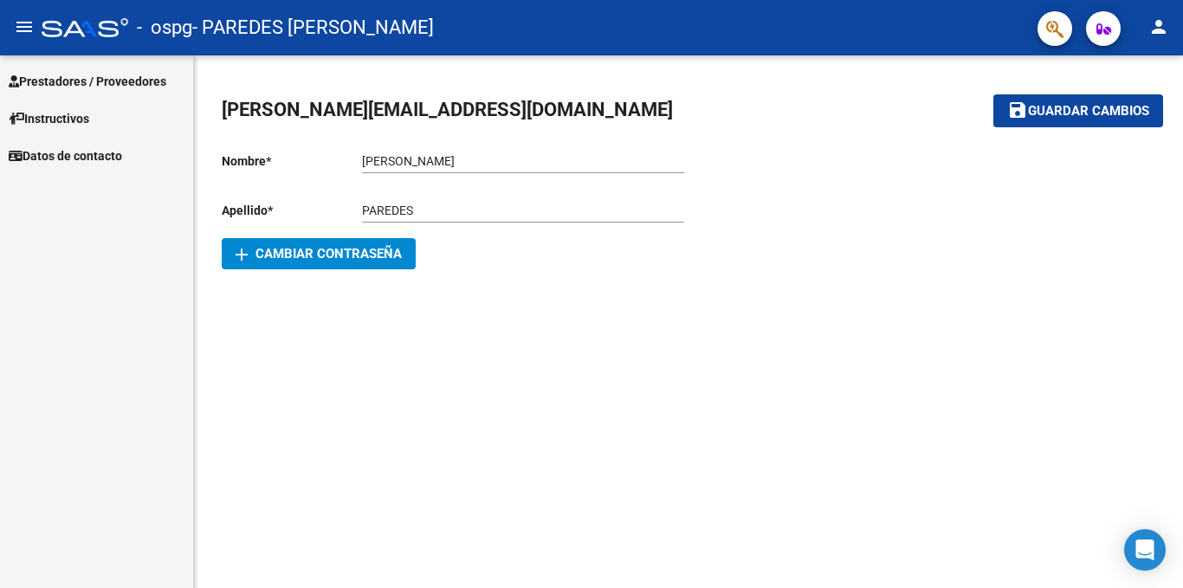
click at [95, 81] on span "Prestadores / Proveedores" at bounding box center [88, 81] width 158 height 19
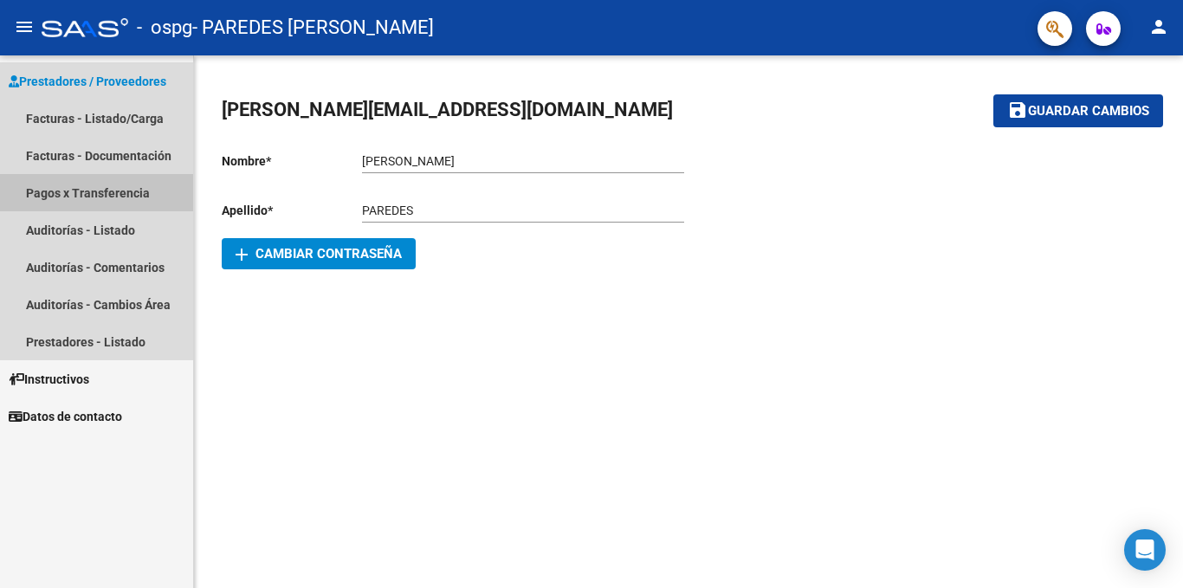
click at [94, 200] on link "Pagos x Transferencia" at bounding box center [96, 192] width 193 height 37
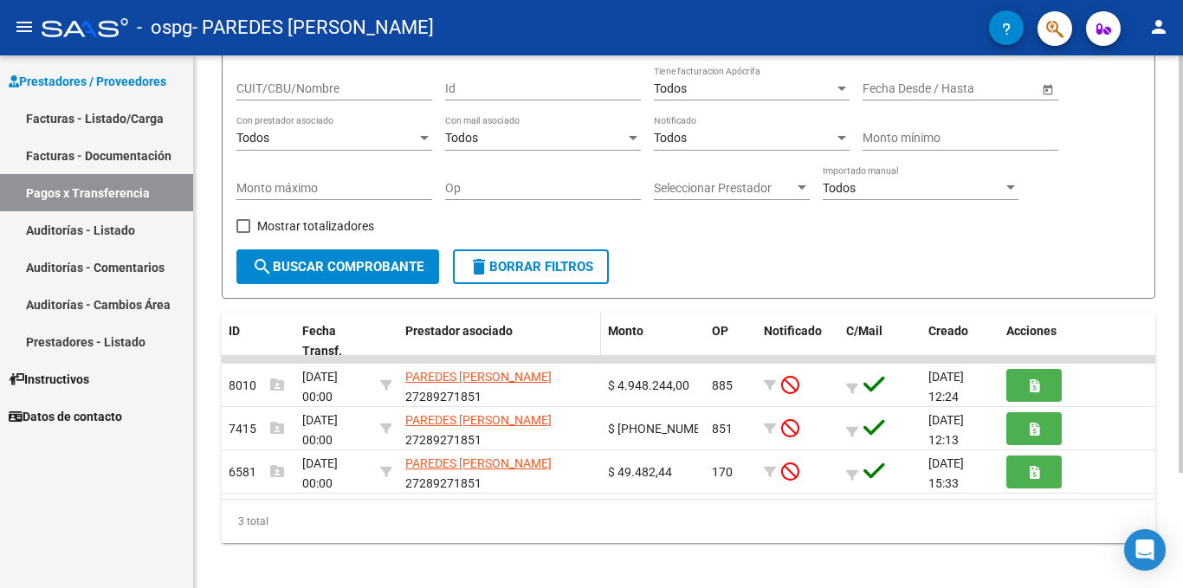
scroll to position [147, 0]
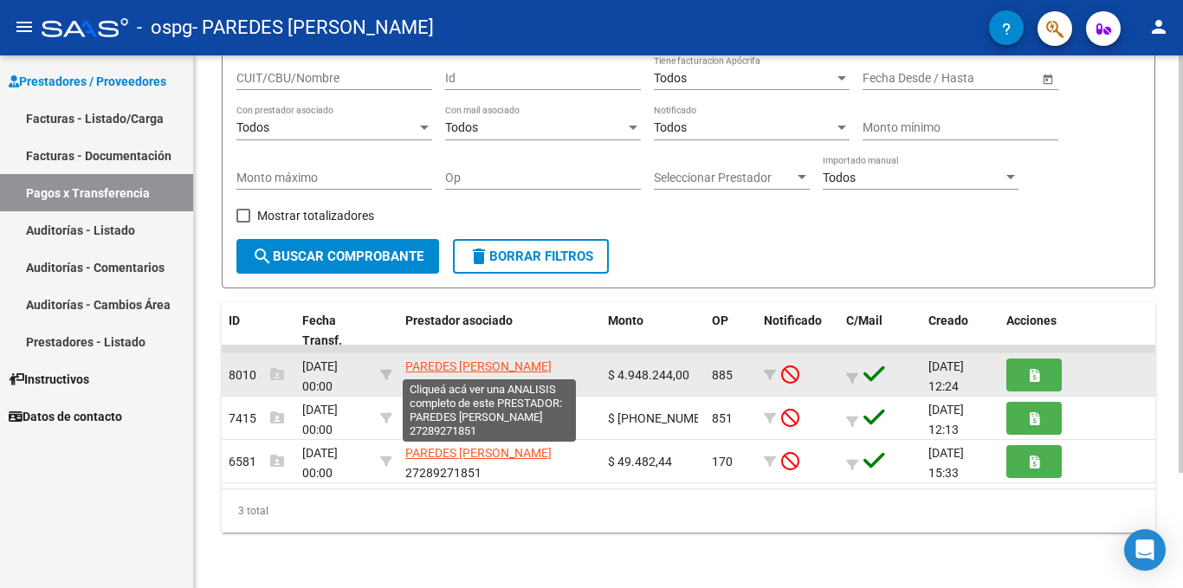
click at [481, 366] on span "PAREDES [PERSON_NAME]" at bounding box center [478, 366] width 146 height 14
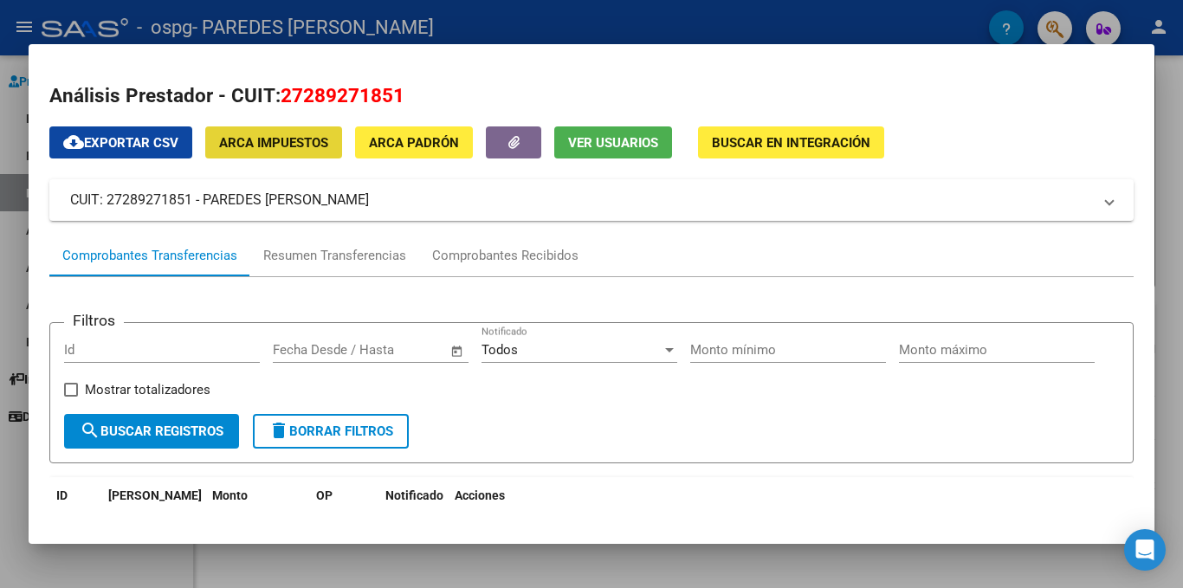
click at [272, 143] on span "ARCA Impuestos" at bounding box center [273, 143] width 109 height 16
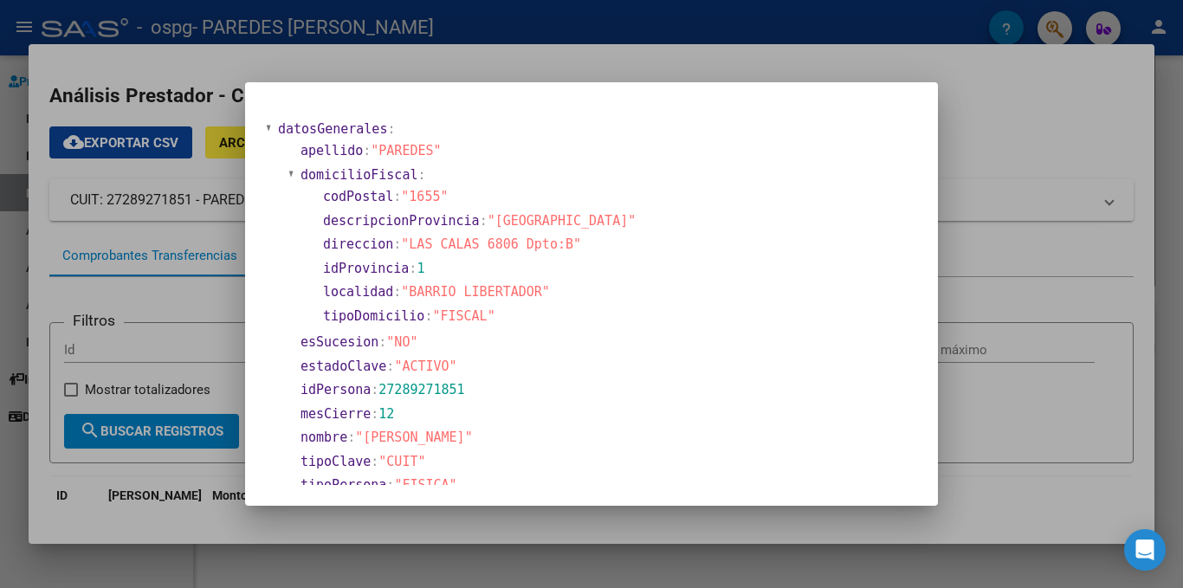
click at [539, 57] on div at bounding box center [591, 294] width 1183 height 588
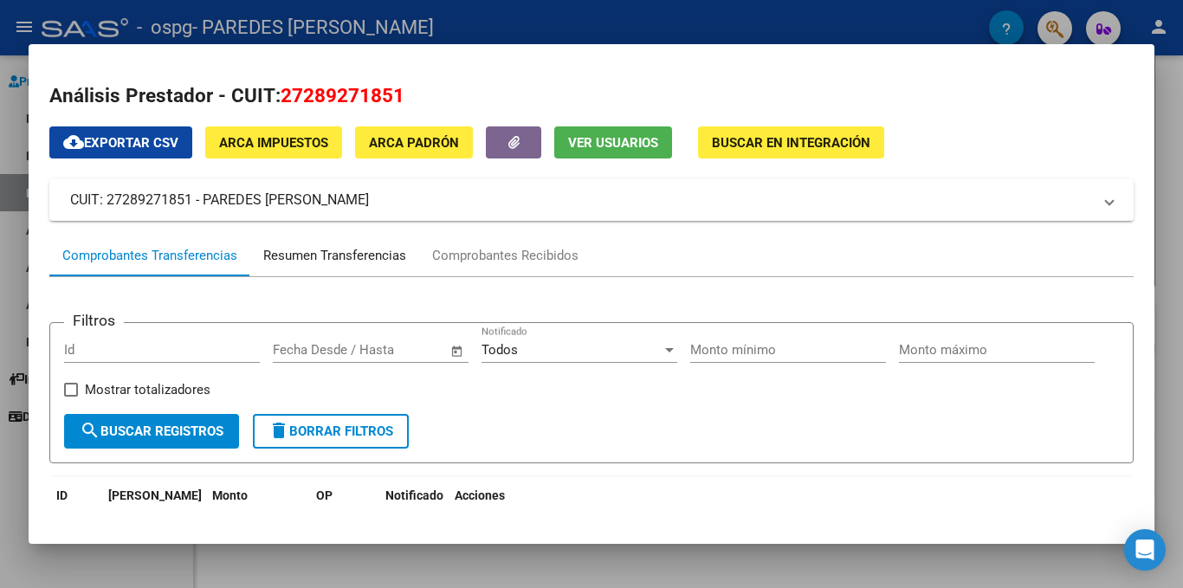
click at [298, 254] on div "Resumen Transferencias" at bounding box center [334, 256] width 143 height 20
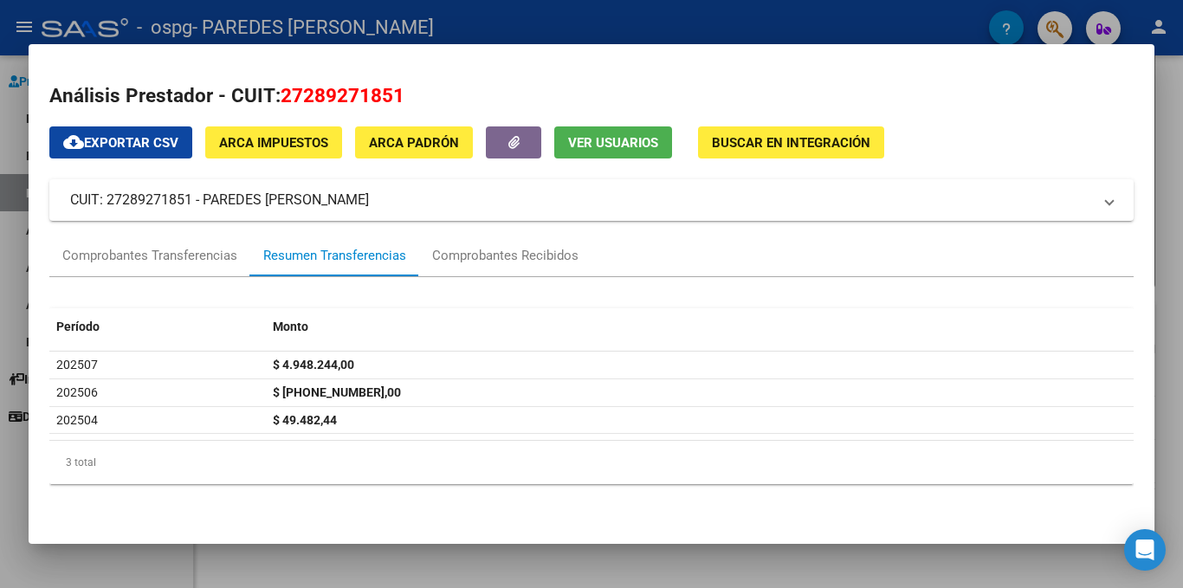
click at [782, 13] on div at bounding box center [591, 294] width 1183 height 588
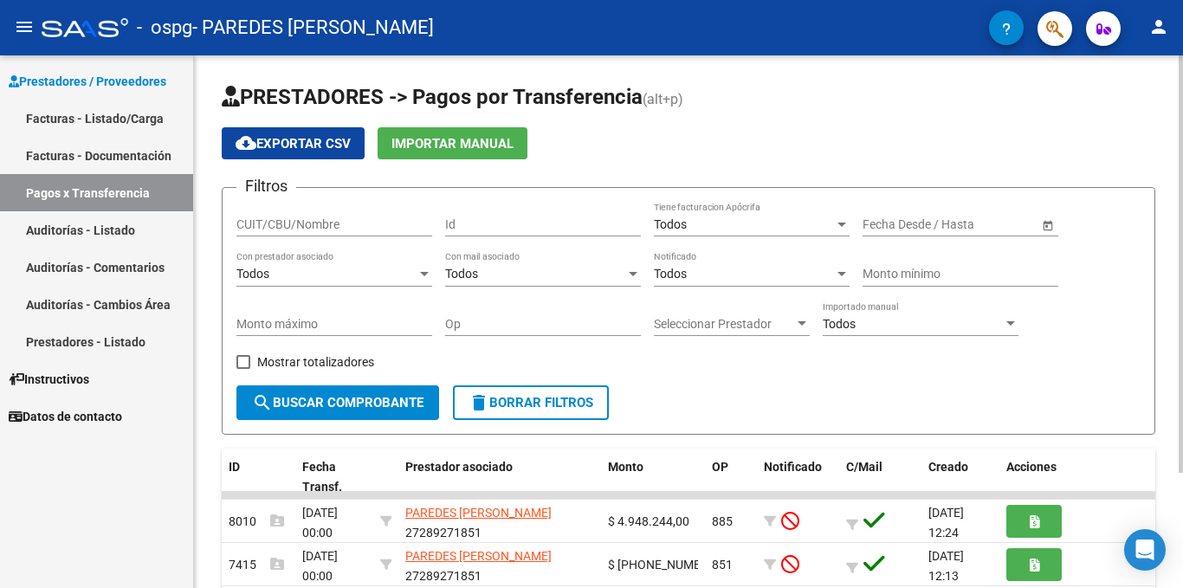
scroll to position [87, 0]
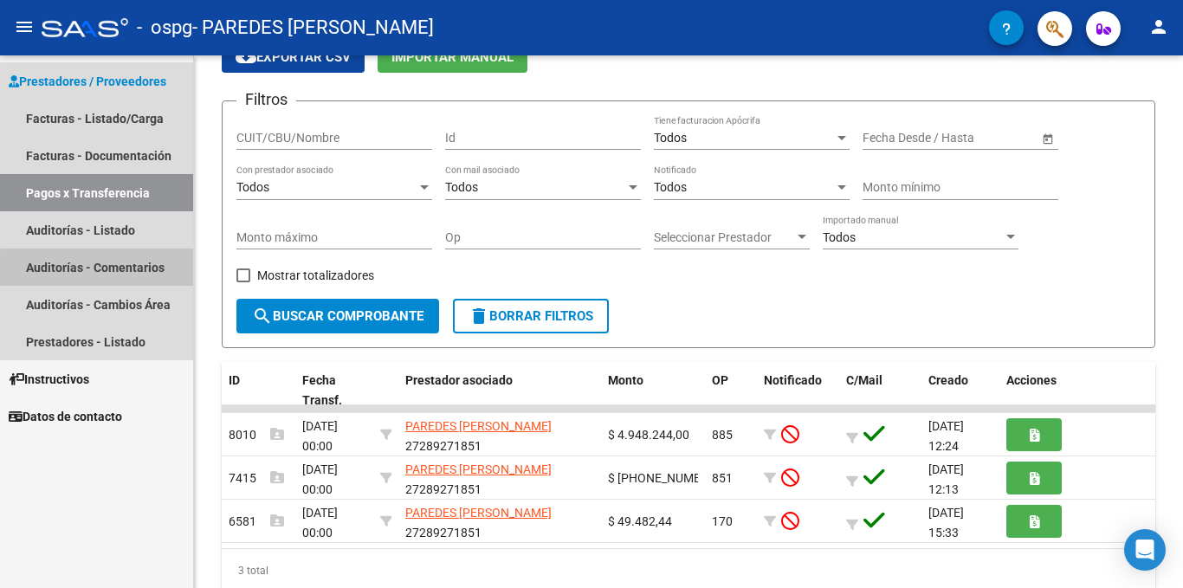
click at [120, 270] on link "Auditorías - Comentarios" at bounding box center [96, 267] width 193 height 37
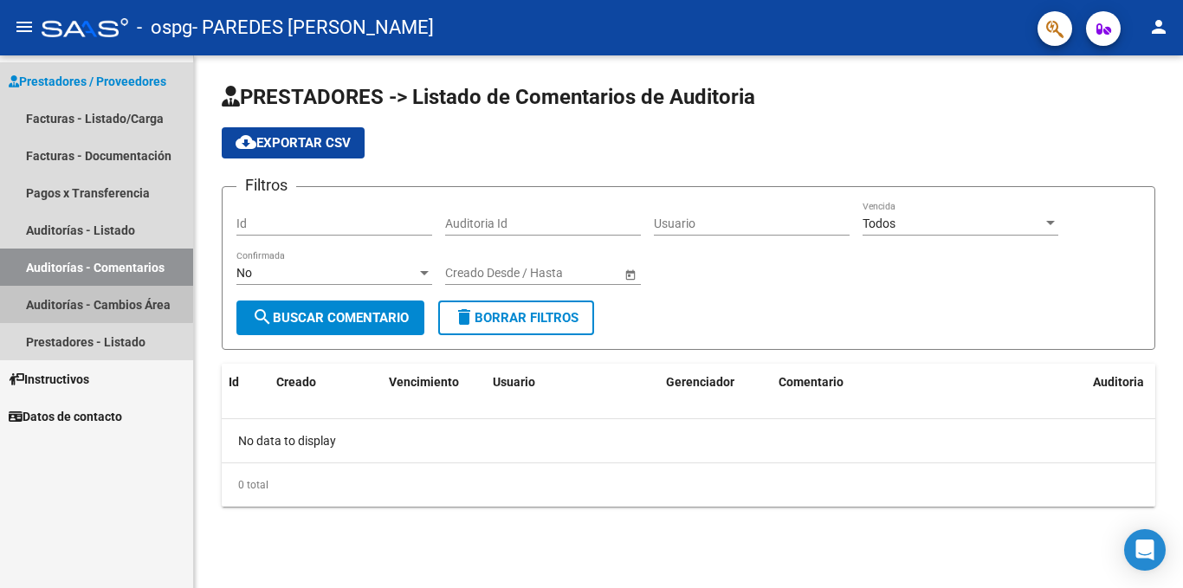
click at [73, 302] on link "Auditorías - Cambios Área" at bounding box center [96, 304] width 193 height 37
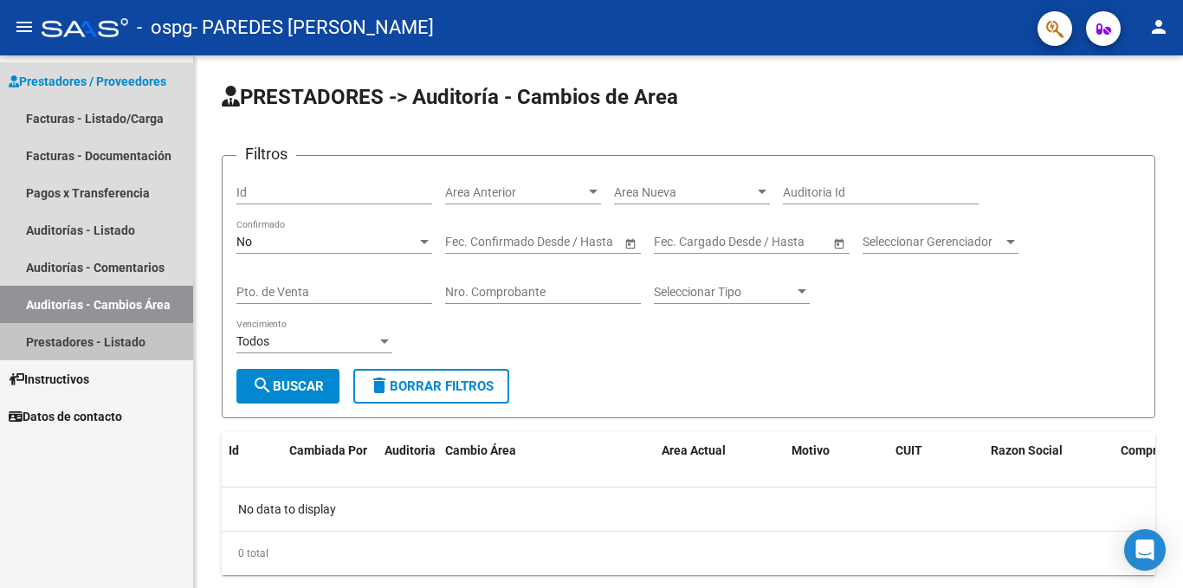
click at [69, 340] on link "Prestadores - Listado" at bounding box center [96, 341] width 193 height 37
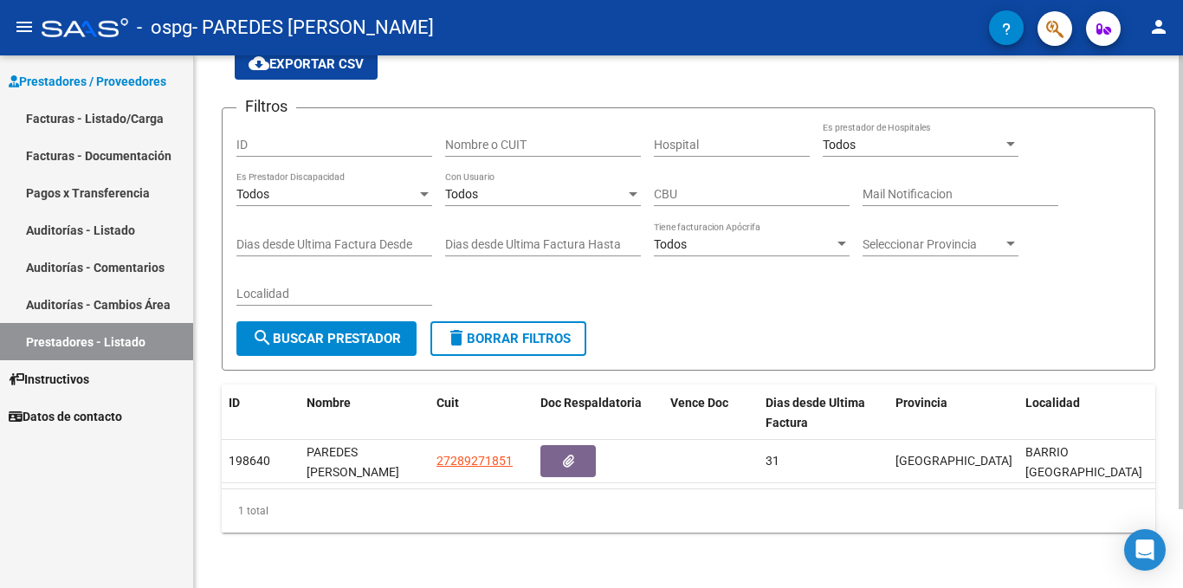
scroll to position [93, 0]
click at [78, 228] on link "Auditorías - Listado" at bounding box center [96, 229] width 193 height 37
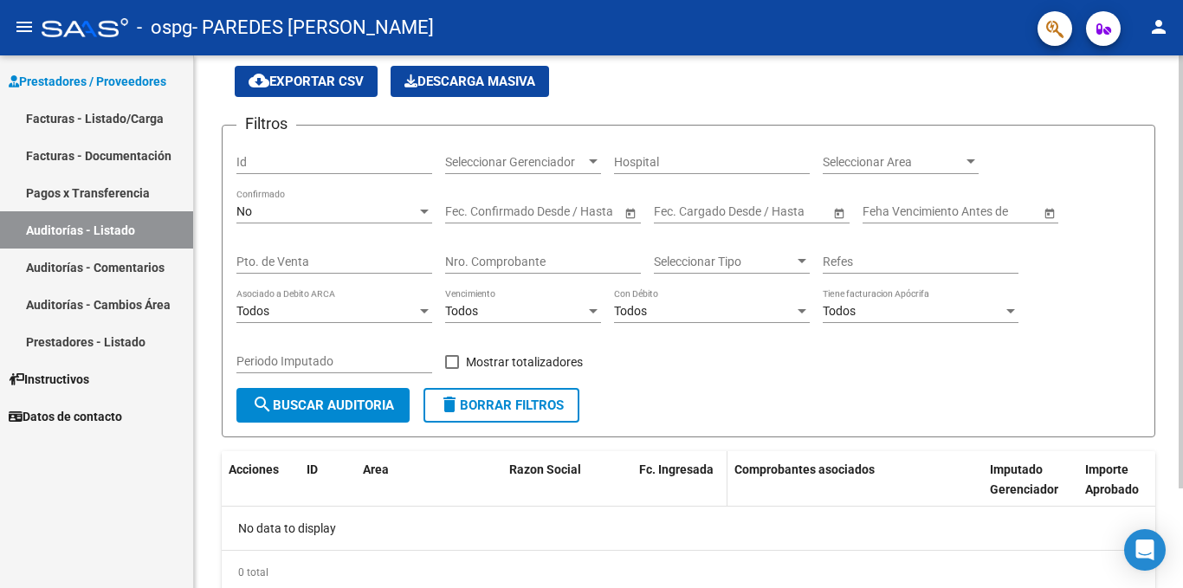
scroll to position [123, 0]
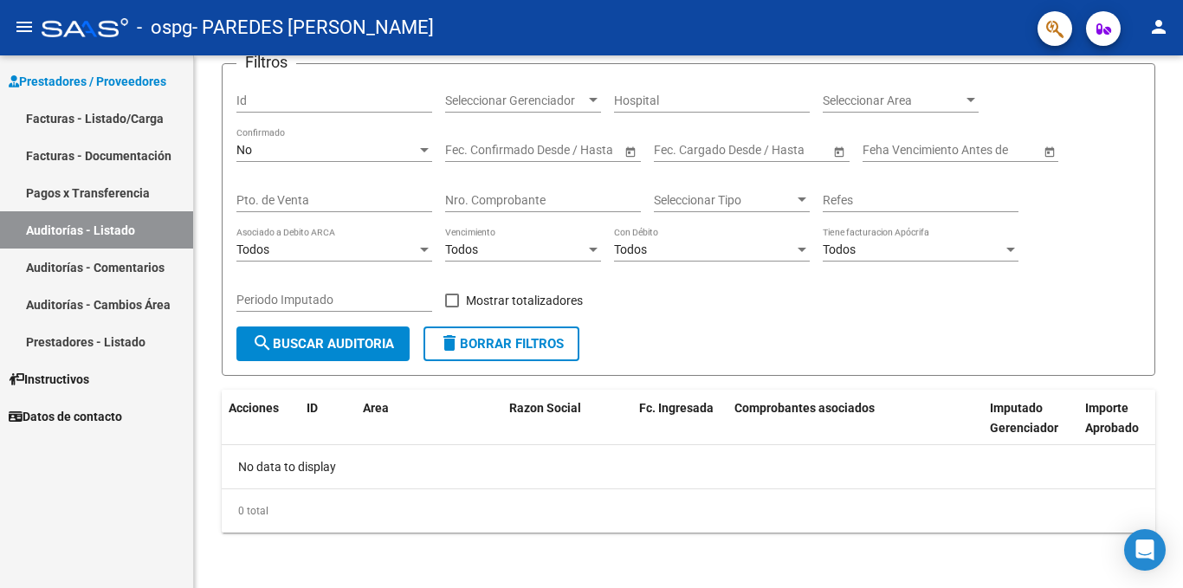
click at [75, 119] on link "Facturas - Listado/Carga" at bounding box center [96, 118] width 193 height 37
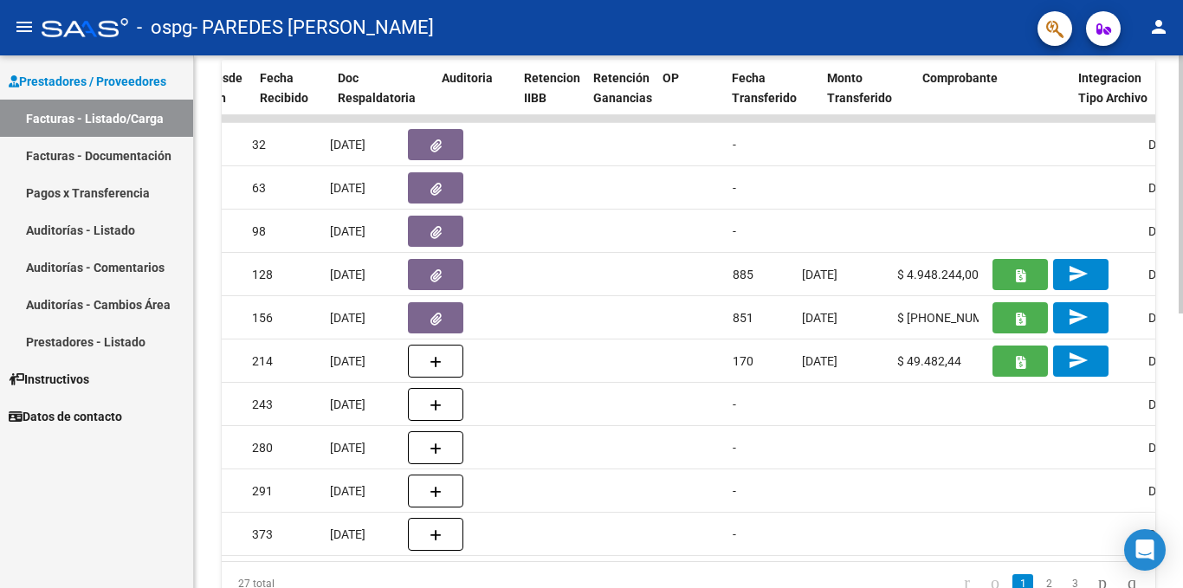
scroll to position [0, 1026]
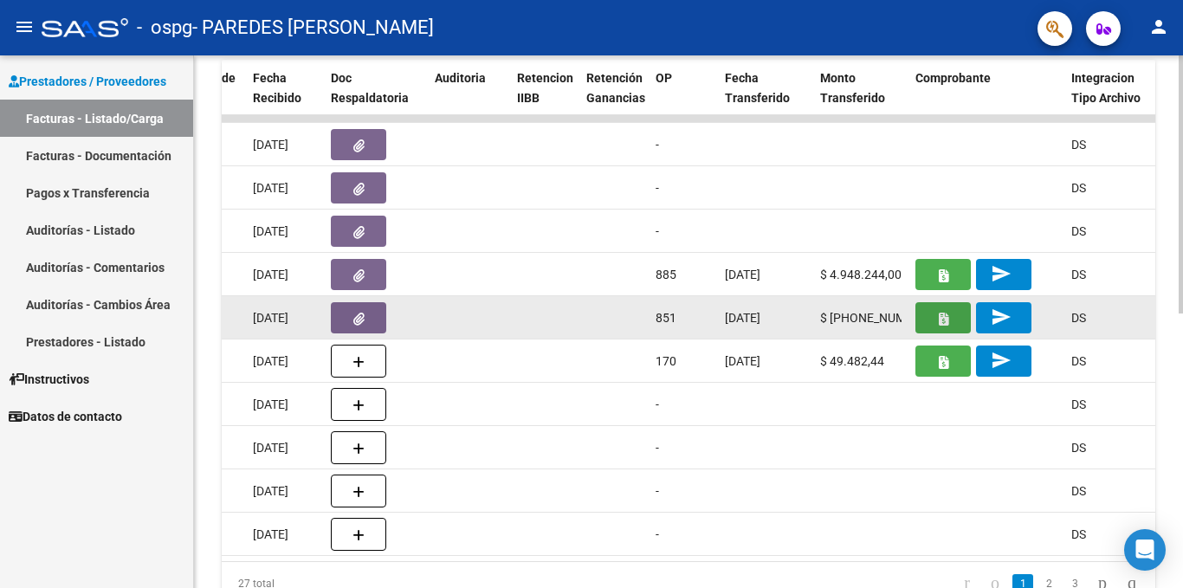
click at [942, 320] on icon "button" at bounding box center [944, 319] width 10 height 13
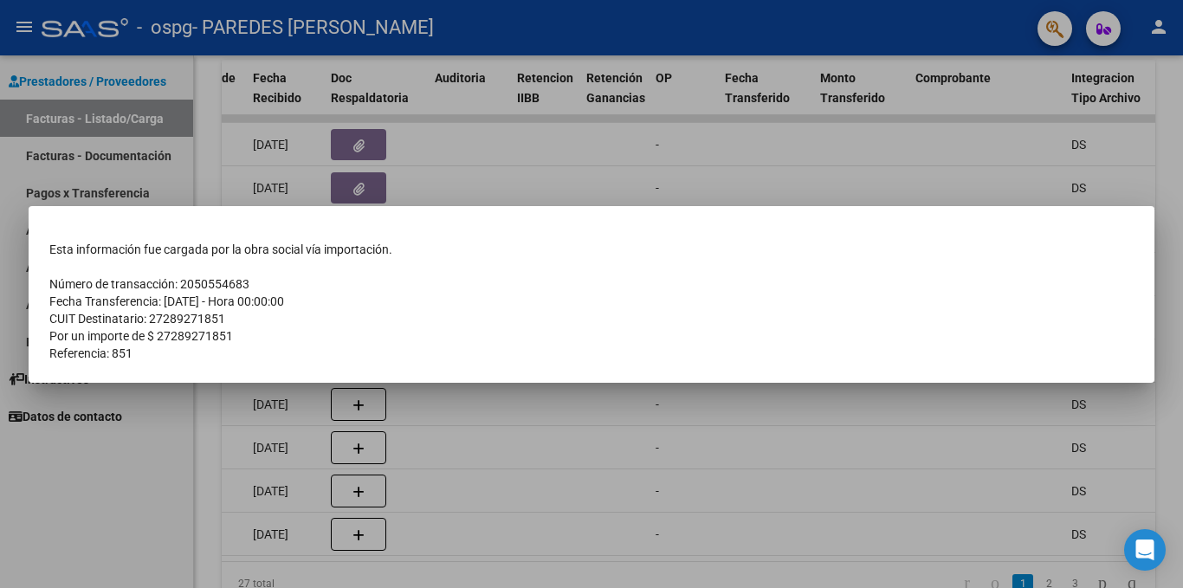
click at [501, 162] on div at bounding box center [591, 294] width 1183 height 588
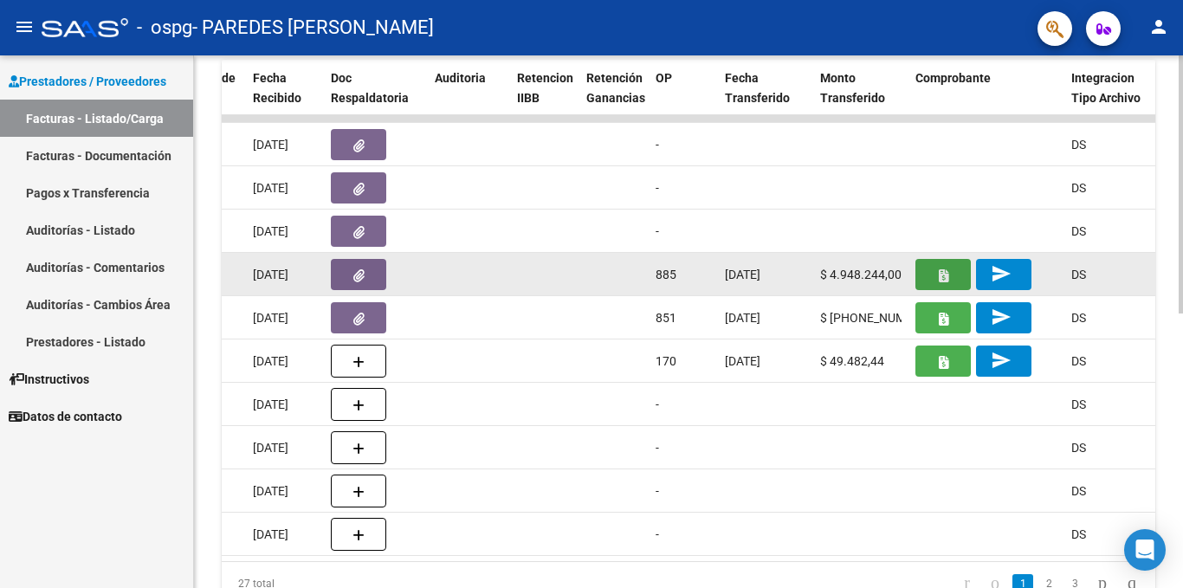
click at [940, 282] on button "button" at bounding box center [942, 274] width 55 height 31
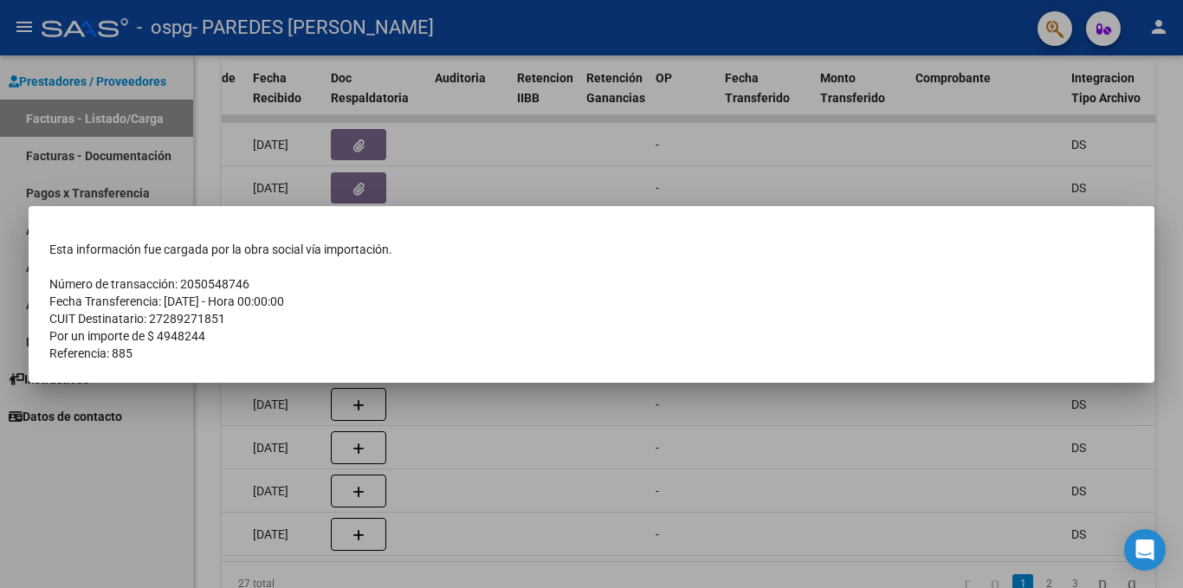
click at [498, 411] on div at bounding box center [591, 294] width 1183 height 588
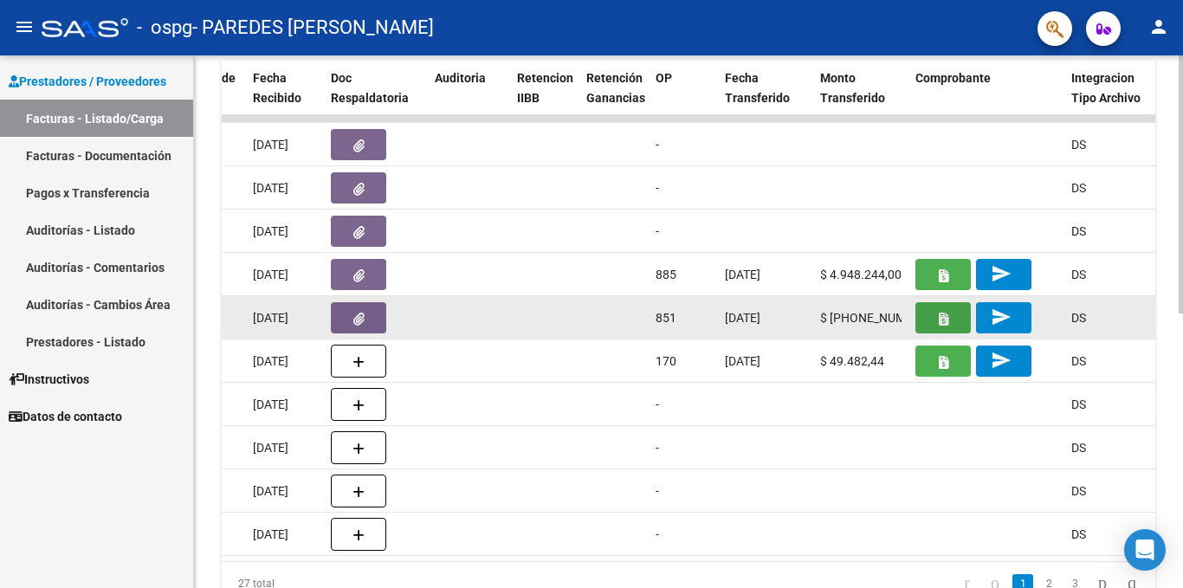
click at [947, 315] on icon "button" at bounding box center [944, 319] width 10 height 13
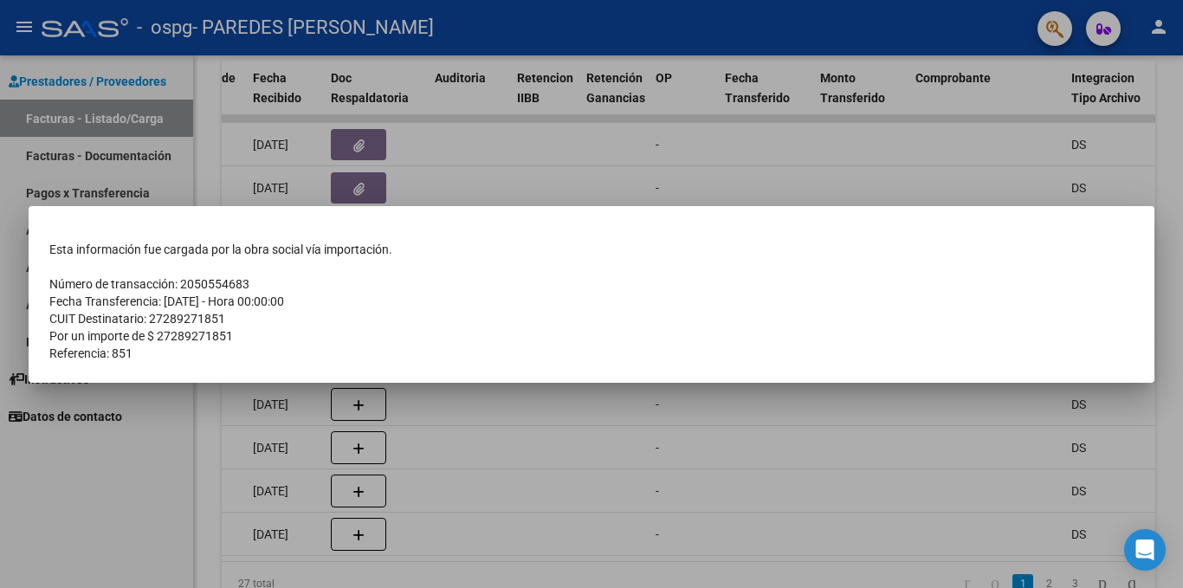
click at [535, 427] on div at bounding box center [591, 294] width 1183 height 588
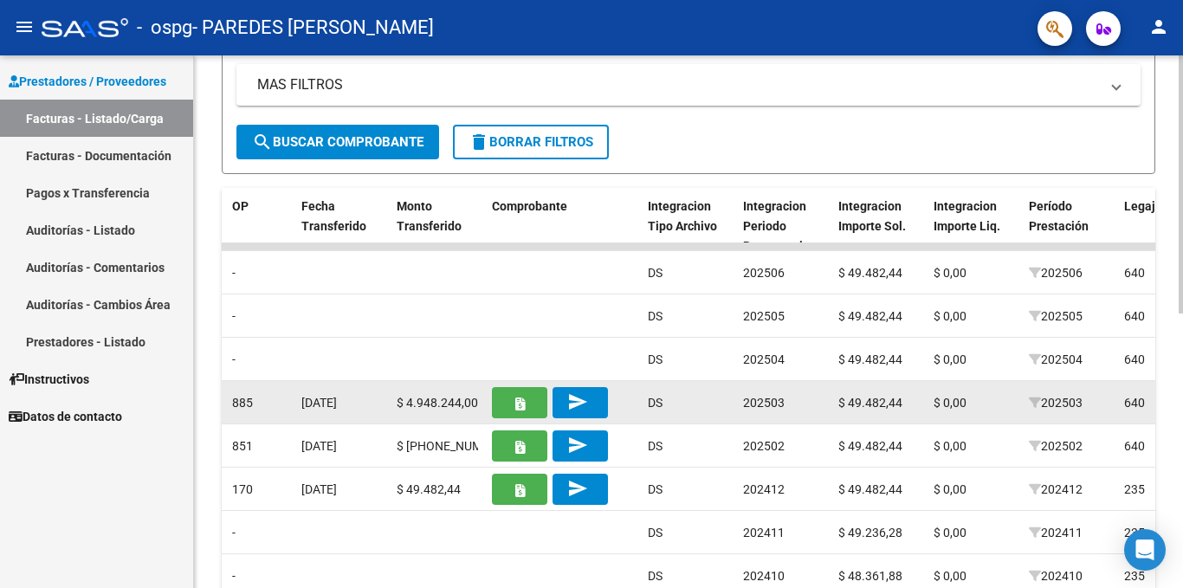
scroll to position [392, 0]
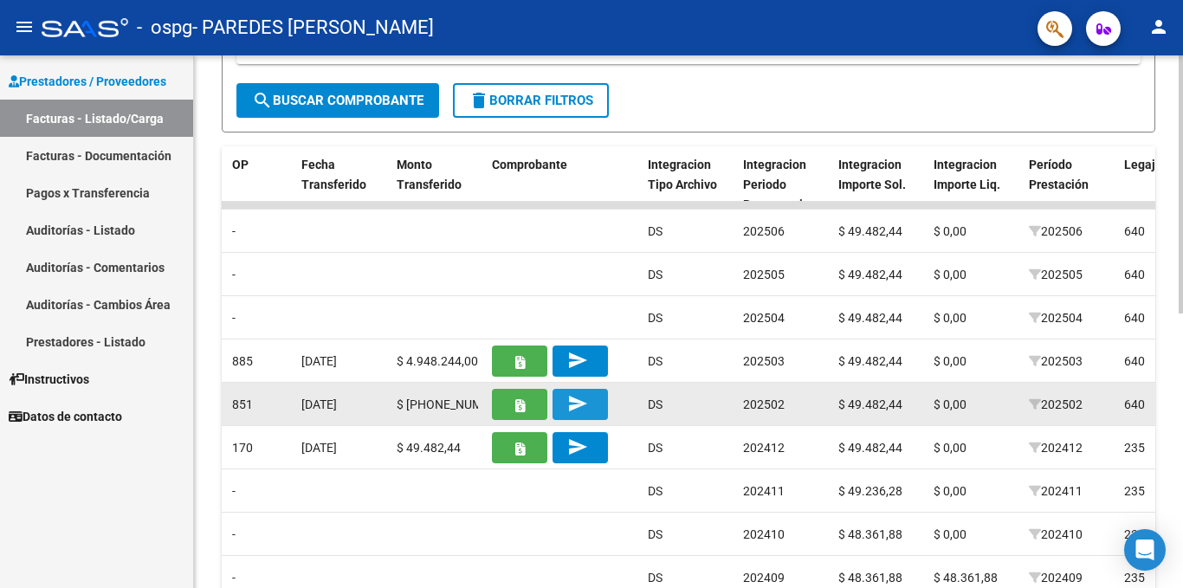
click at [574, 401] on mat-icon "send" at bounding box center [577, 403] width 21 height 21
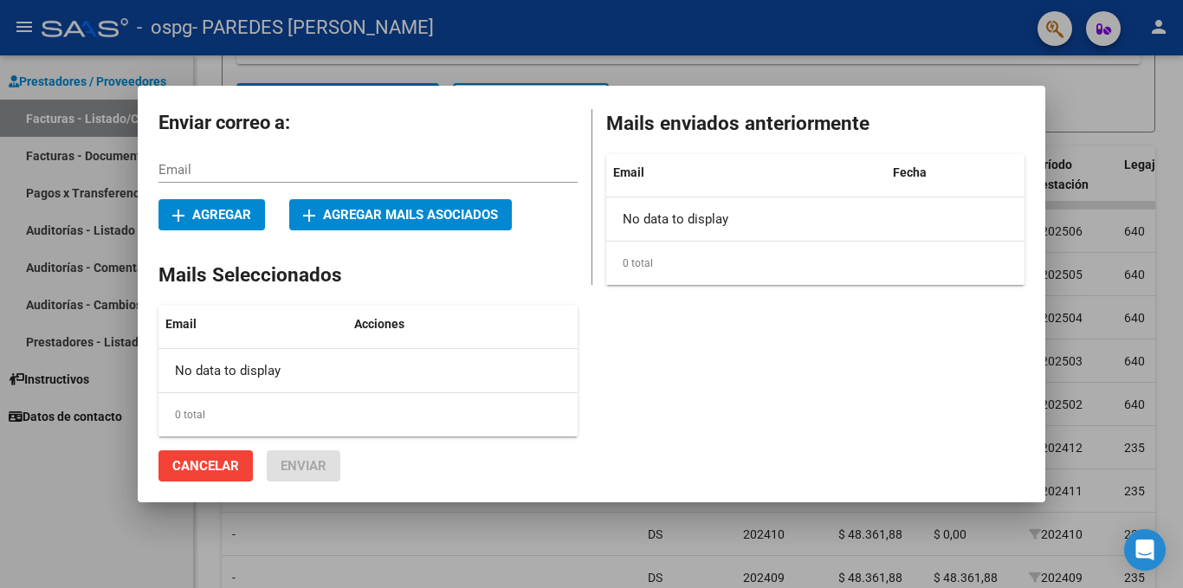
click at [807, 55] on div at bounding box center [591, 294] width 1183 height 588
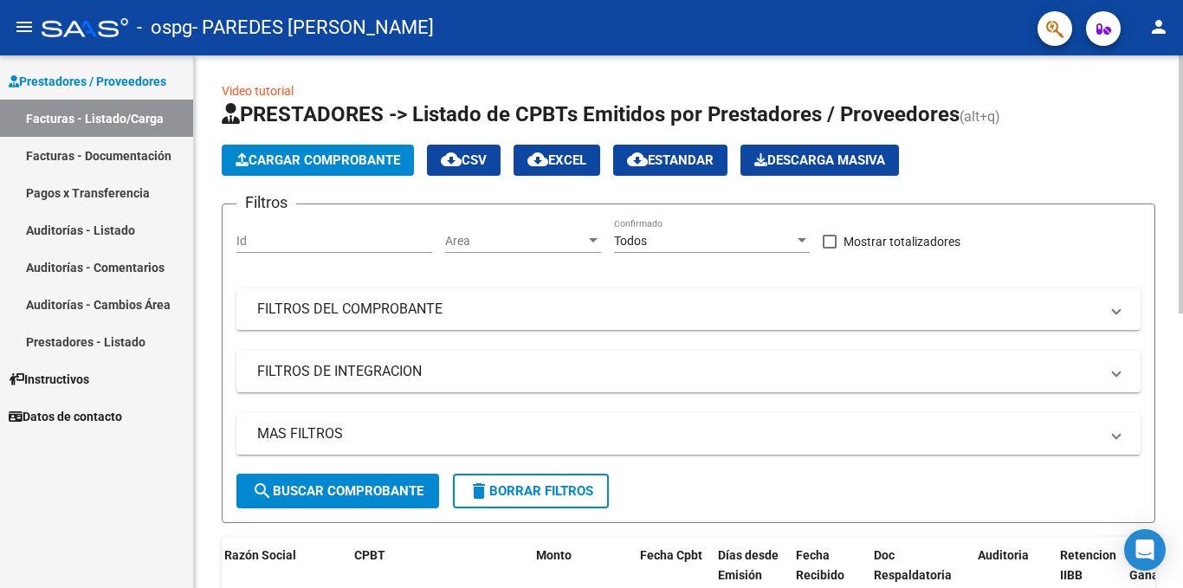
scroll to position [0, 0]
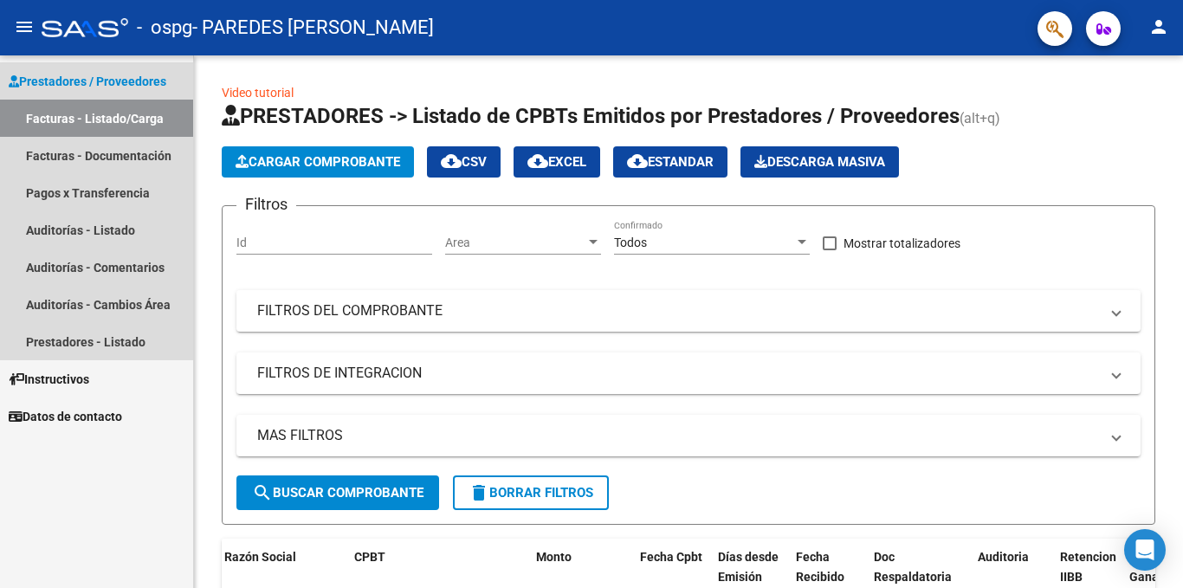
click at [60, 87] on span "Prestadores / Proveedores" at bounding box center [88, 81] width 158 height 19
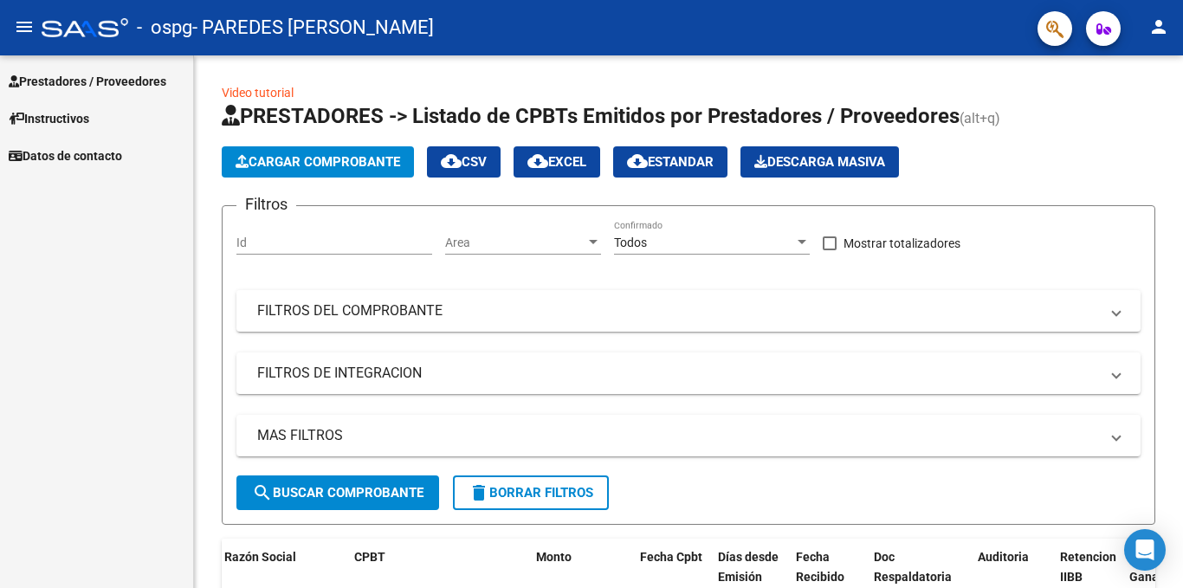
click at [80, 85] on span "Prestadores / Proveedores" at bounding box center [88, 81] width 158 height 19
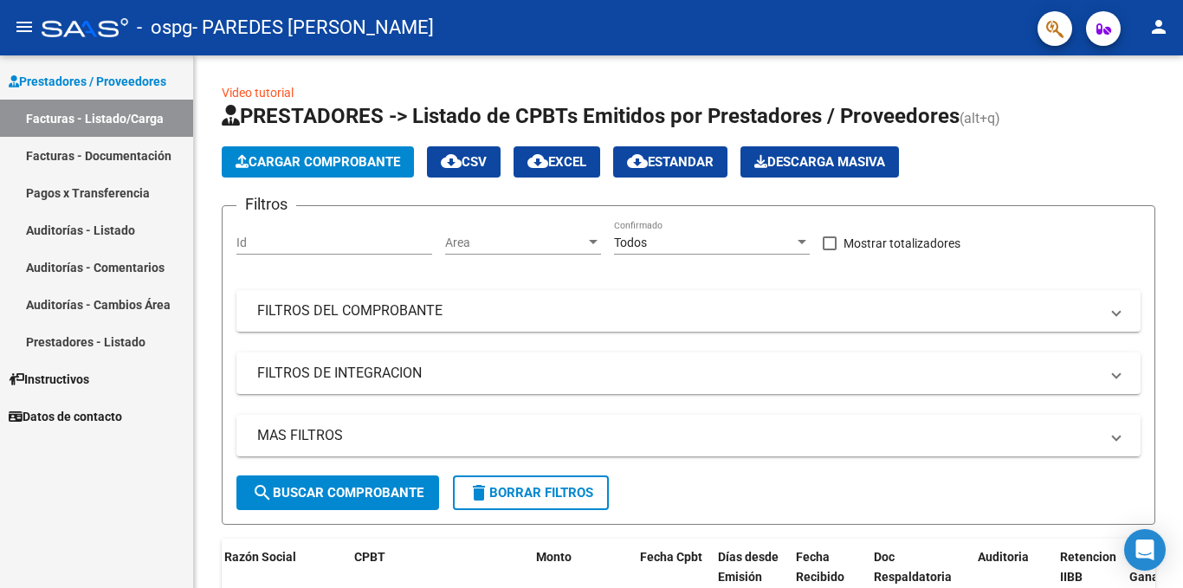
click at [85, 120] on link "Facturas - Listado/Carga" at bounding box center [96, 118] width 193 height 37
click at [326, 167] on span "Cargar Comprobante" at bounding box center [318, 162] width 165 height 16
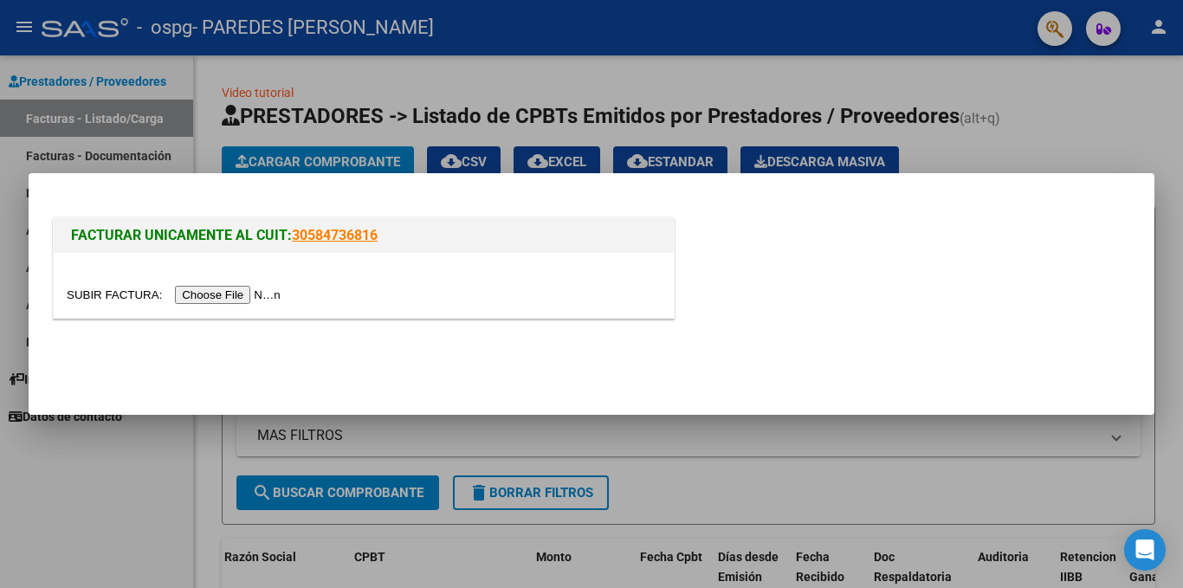
click at [246, 297] on input "file" at bounding box center [176, 295] width 219 height 18
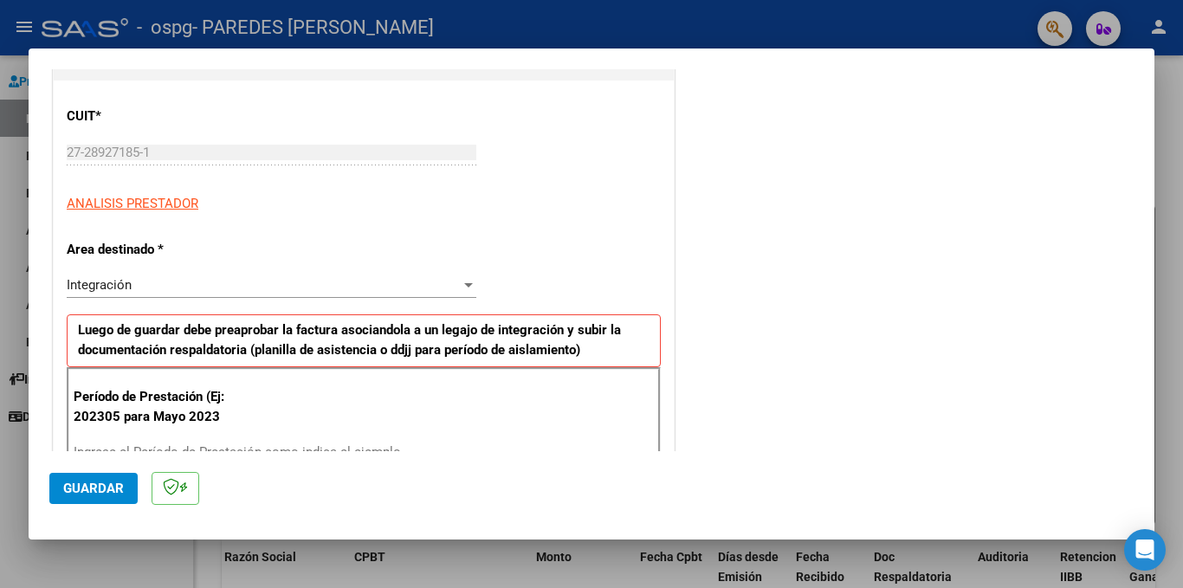
scroll to position [260, 0]
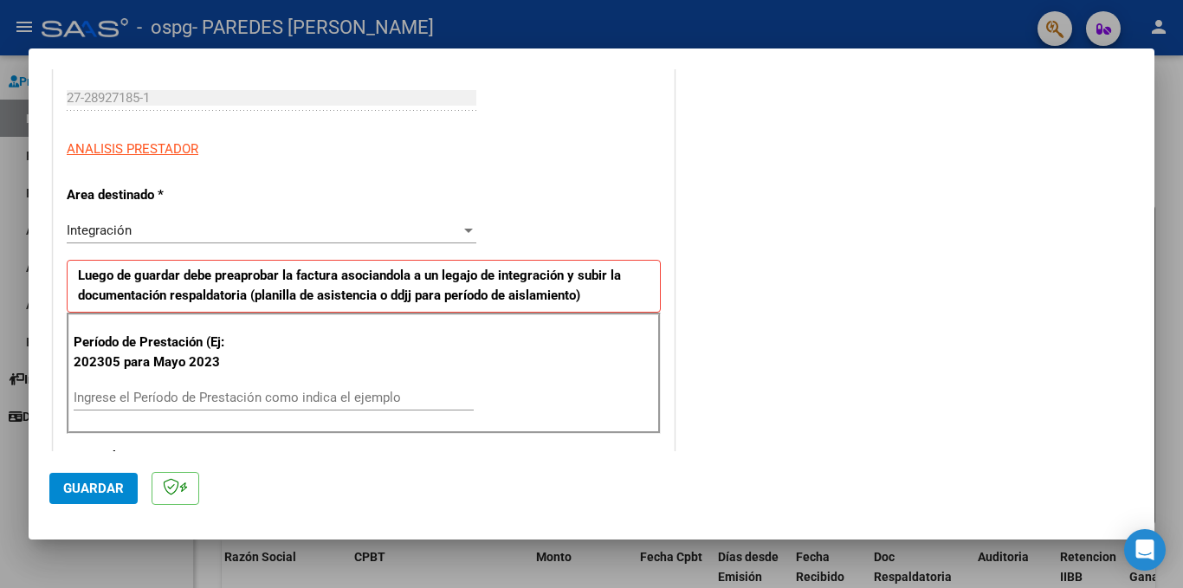
click at [174, 386] on div "Ingrese el Período de Prestación como indica el ejemplo" at bounding box center [274, 398] width 400 height 26
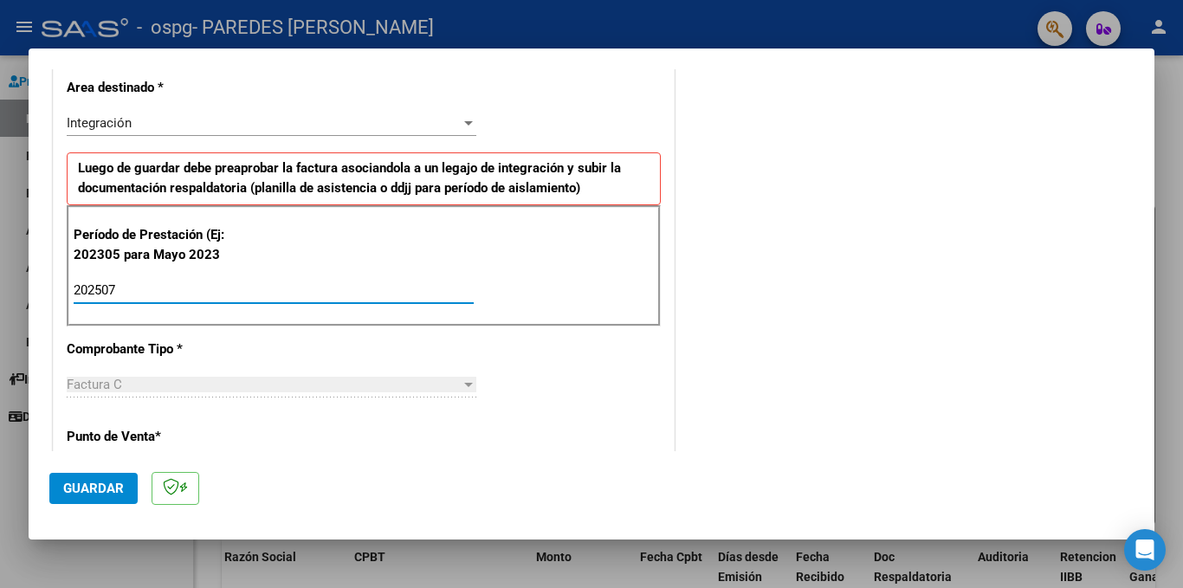
scroll to position [433, 0]
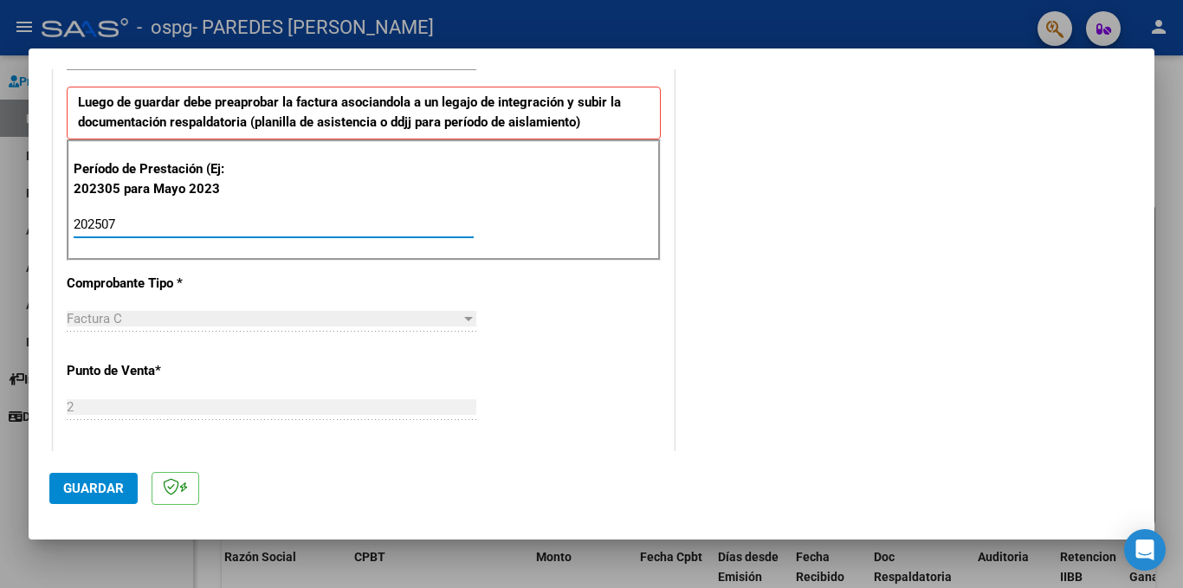
type input "202507"
click at [300, 310] on div "Factura C Seleccionar Tipo" at bounding box center [272, 319] width 410 height 26
click at [461, 324] on div at bounding box center [469, 319] width 16 height 14
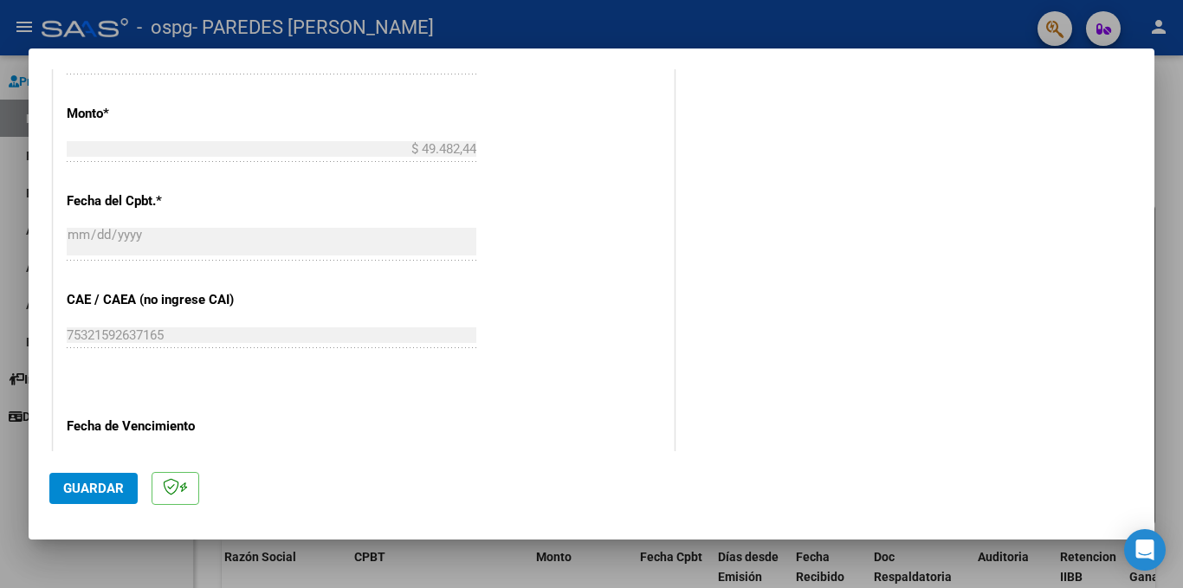
scroll to position [953, 0]
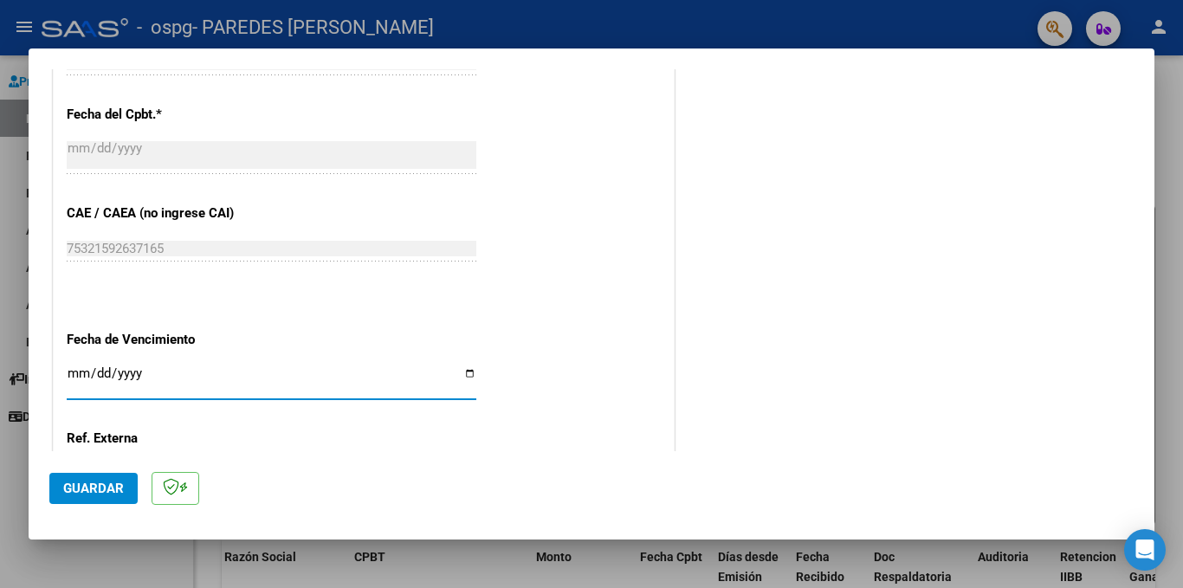
click at [67, 372] on input "Ingresar la fecha" at bounding box center [272, 380] width 410 height 28
drag, startPoint x: 67, startPoint y: 372, endPoint x: 94, endPoint y: 385, distance: 29.5
click at [94, 385] on input "Ingresar la fecha" at bounding box center [272, 380] width 410 height 28
click at [91, 376] on input "Ingresar la fecha" at bounding box center [272, 380] width 410 height 28
click at [77, 374] on input "Ingresar la fecha" at bounding box center [272, 380] width 410 height 28
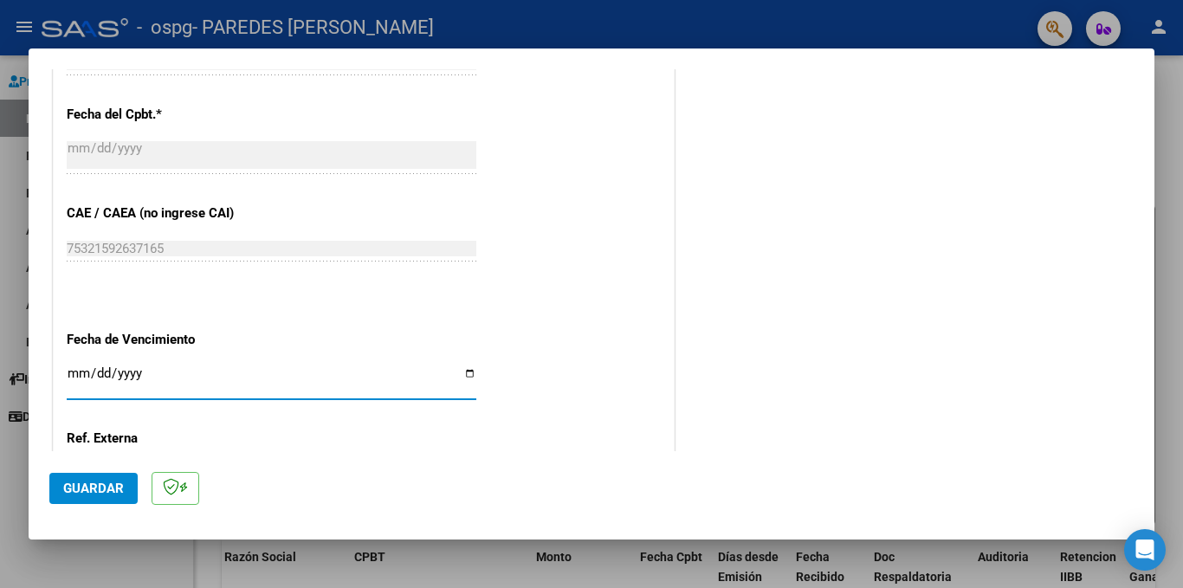
click at [81, 382] on input "Ingresar la fecha" at bounding box center [272, 380] width 410 height 28
click at [81, 371] on input "Ingresar la fecha" at bounding box center [272, 380] width 410 height 28
drag, startPoint x: 73, startPoint y: 369, endPoint x: 465, endPoint y: 364, distance: 392.3
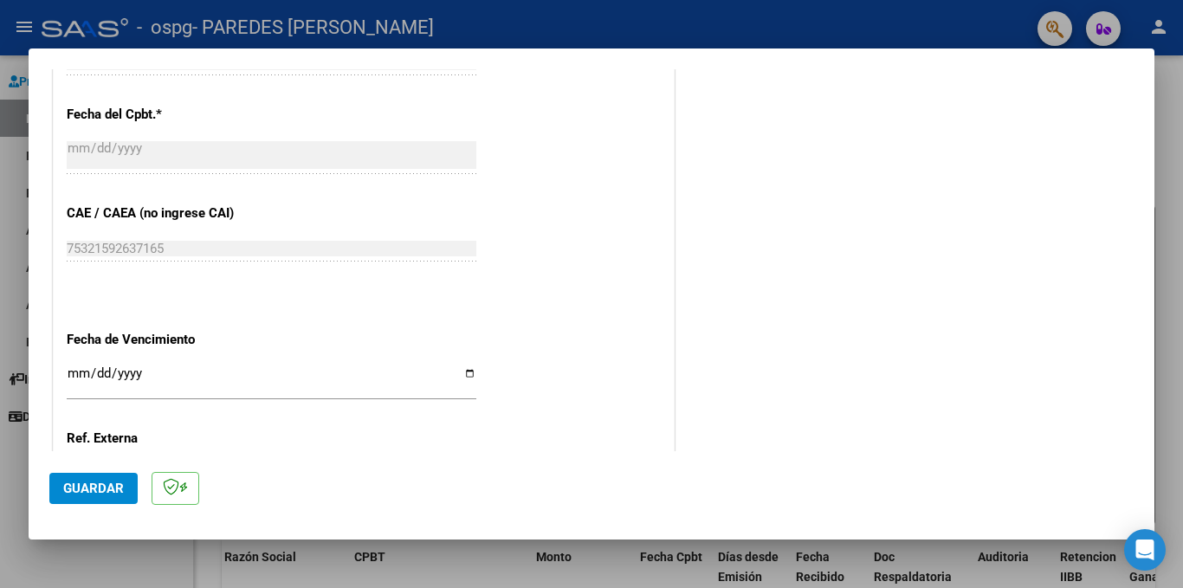
click at [465, 364] on div "Ingresar la fecha" at bounding box center [272, 380] width 410 height 37
click at [461, 368] on input "Ingresar la fecha" at bounding box center [272, 380] width 410 height 28
type input "[DATE]"
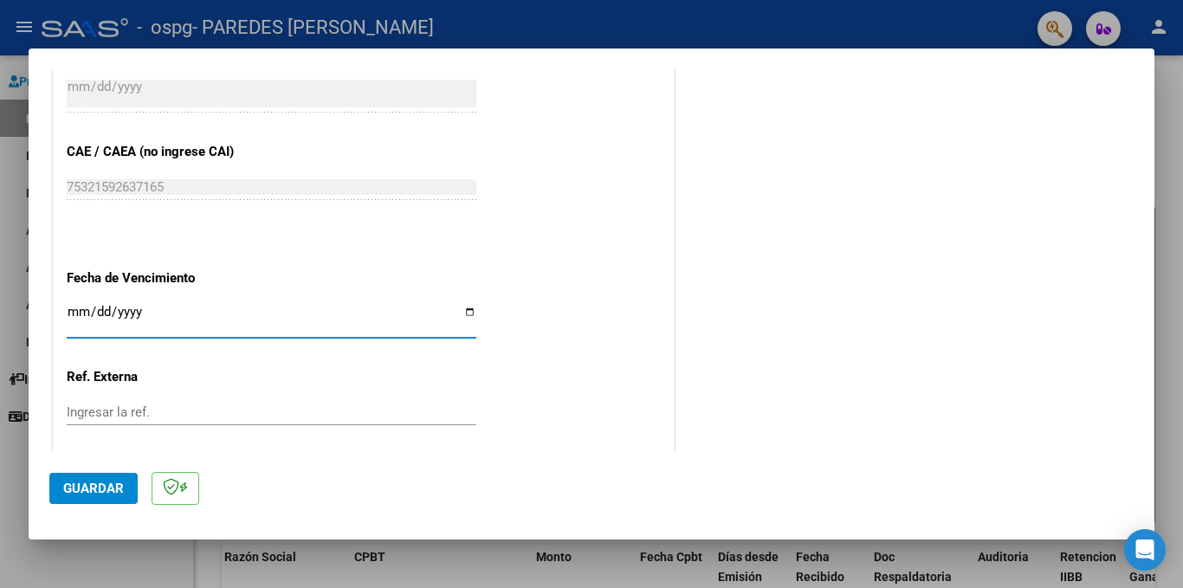
scroll to position [1109, 0]
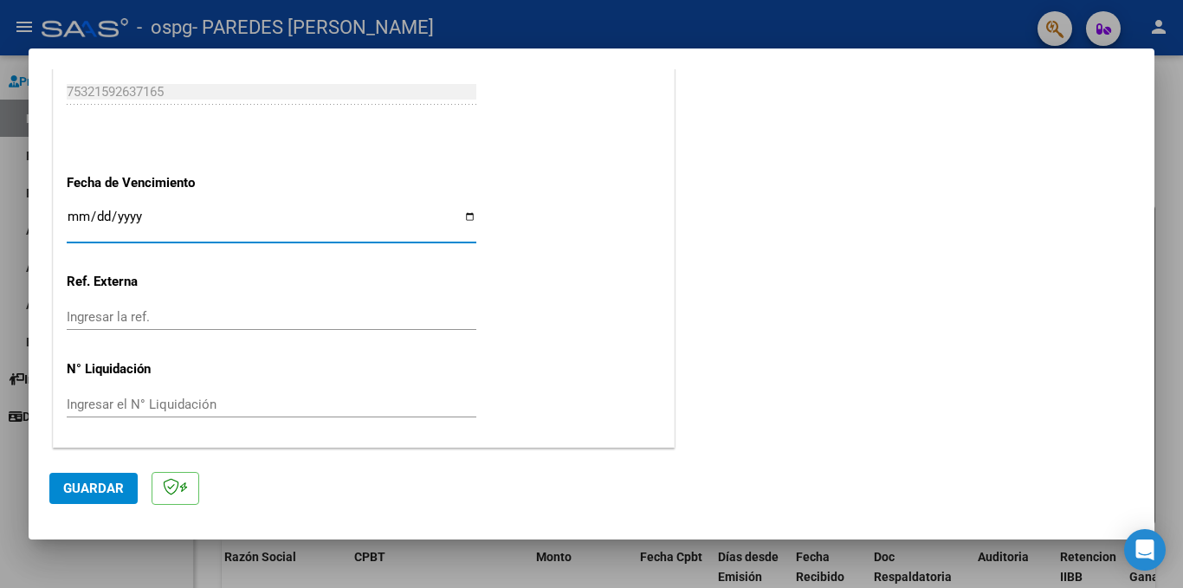
click at [75, 481] on span "Guardar" at bounding box center [93, 489] width 61 height 16
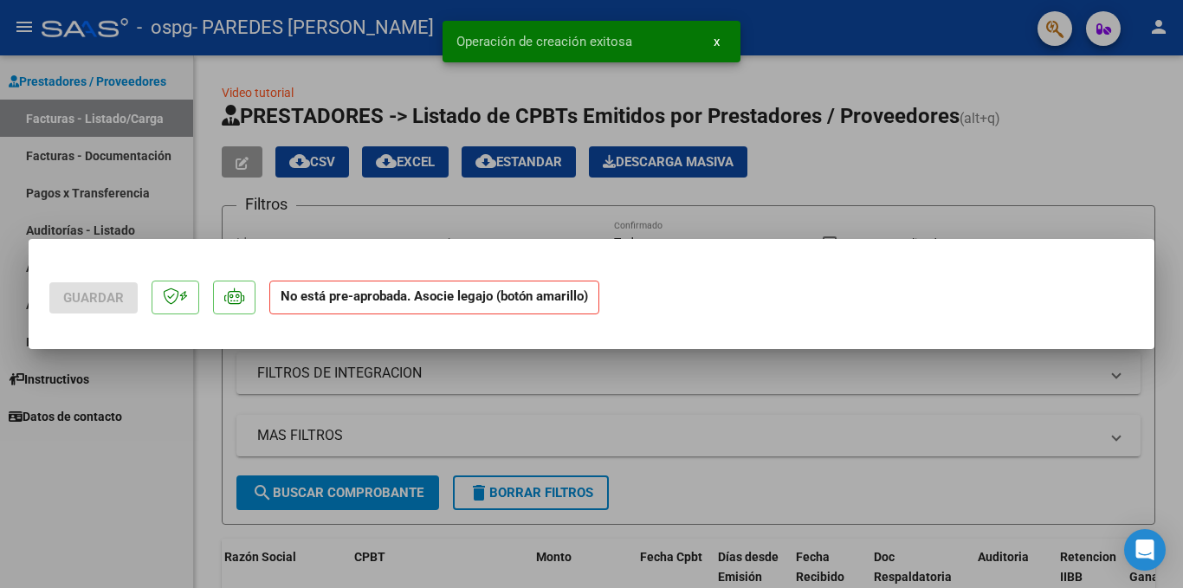
scroll to position [0, 0]
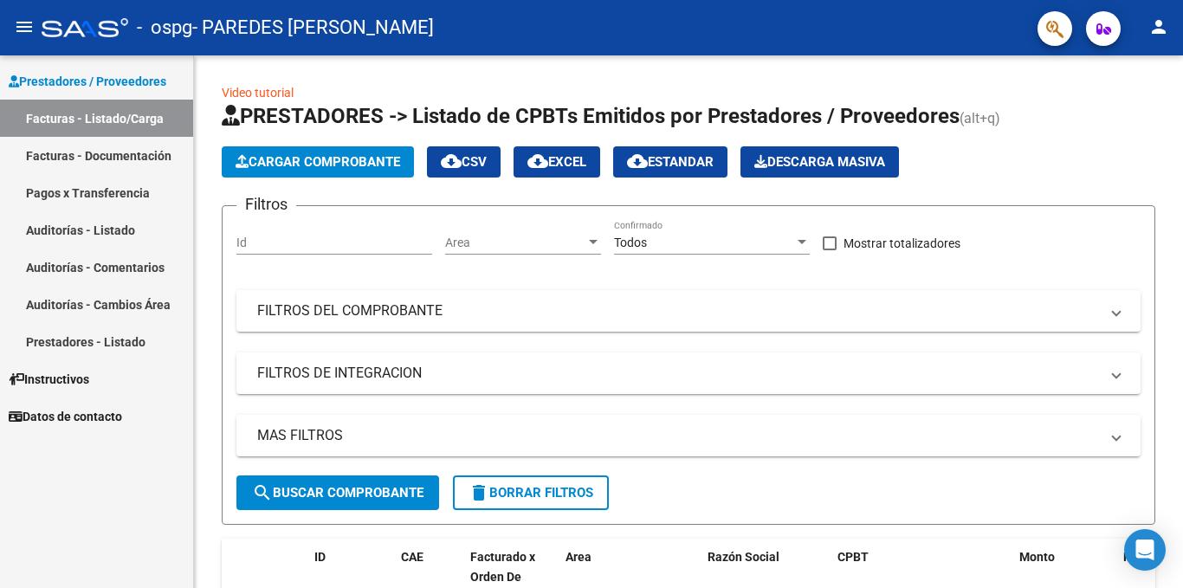
click at [69, 117] on link "Facturas - Listado/Carga" at bounding box center [96, 118] width 193 height 37
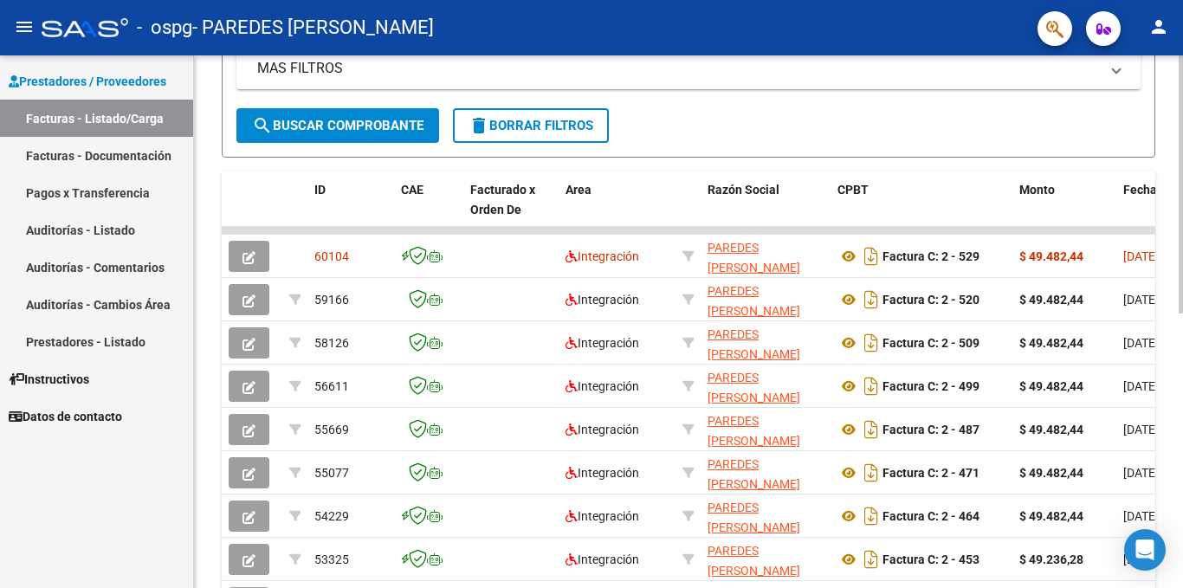
scroll to position [433, 0]
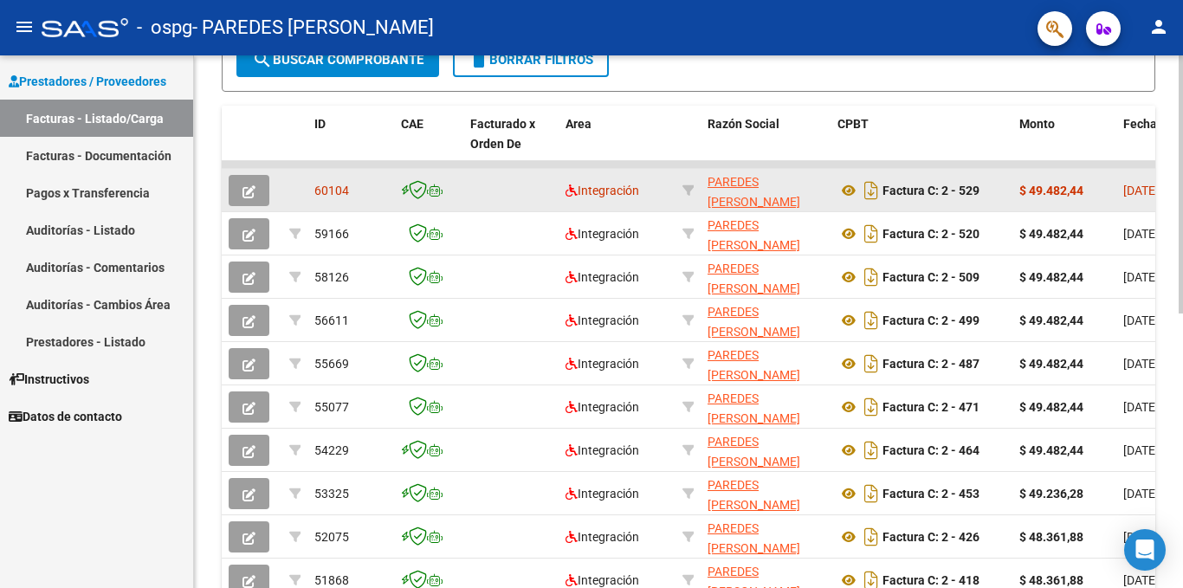
click at [1137, 188] on span "[DATE]" at bounding box center [1141, 191] width 36 height 14
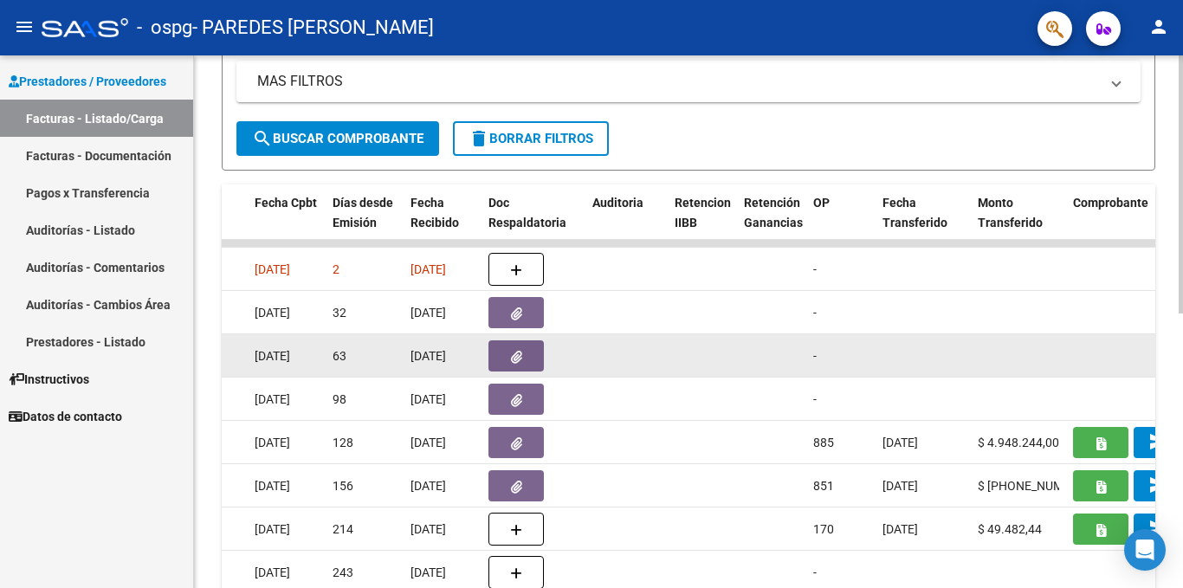
scroll to position [306, 0]
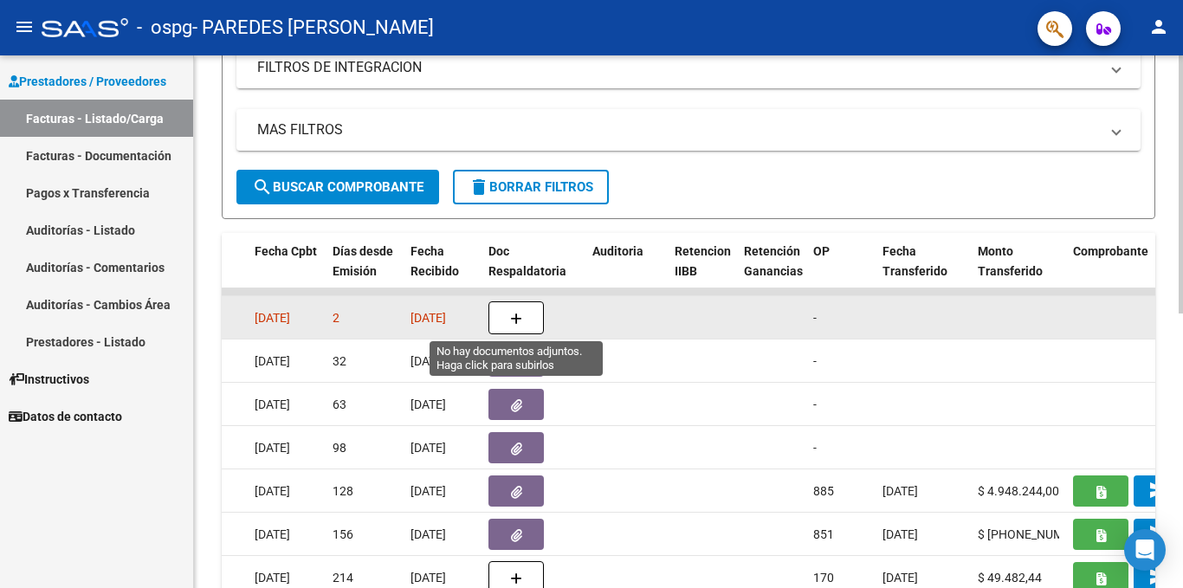
click at [523, 313] on button "button" at bounding box center [515, 317] width 55 height 33
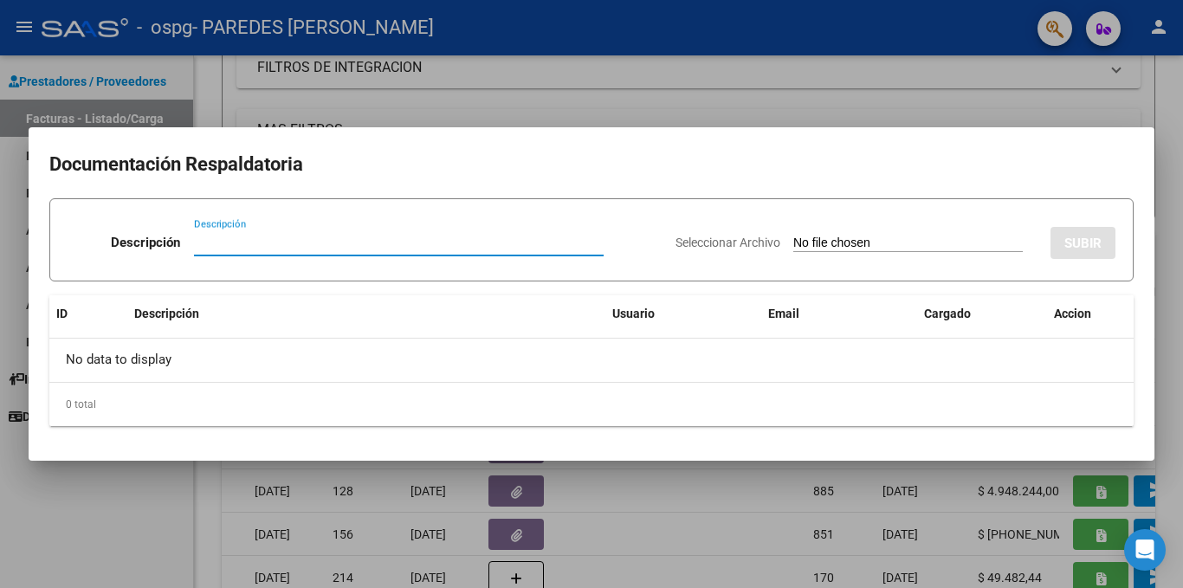
click at [229, 236] on input "Descripción" at bounding box center [399, 243] width 410 height 16
click at [227, 241] on input "Descripción" at bounding box center [399, 243] width 410 height 16
click at [226, 242] on input "Descripción" at bounding box center [399, 243] width 410 height 16
type input "planilla asistencia"
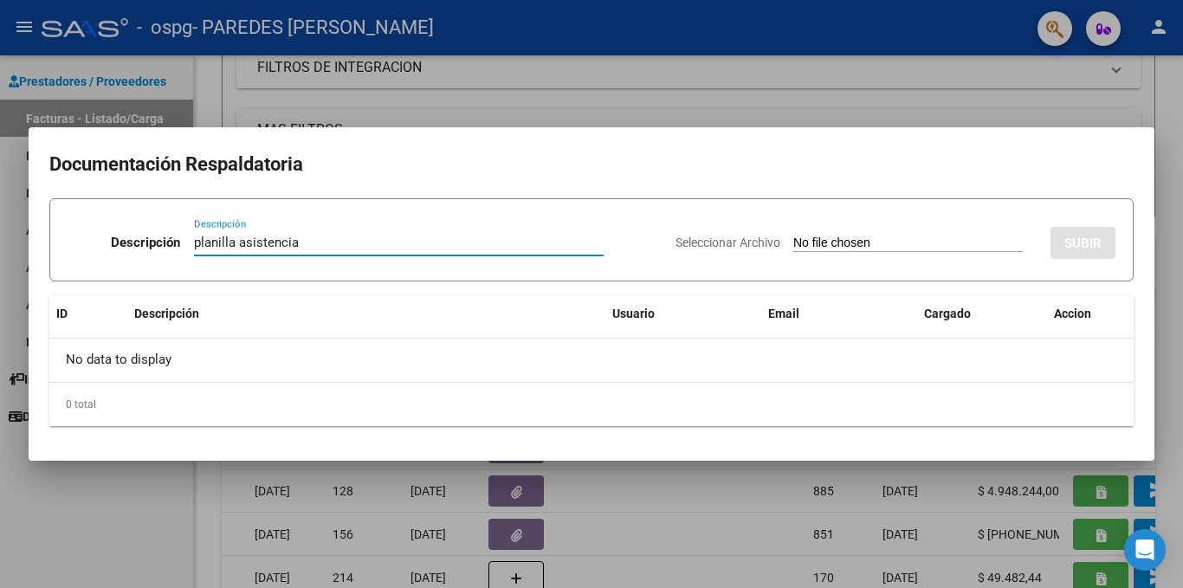
click at [973, 250] on input "Seleccionar Archivo" at bounding box center [907, 244] width 229 height 16
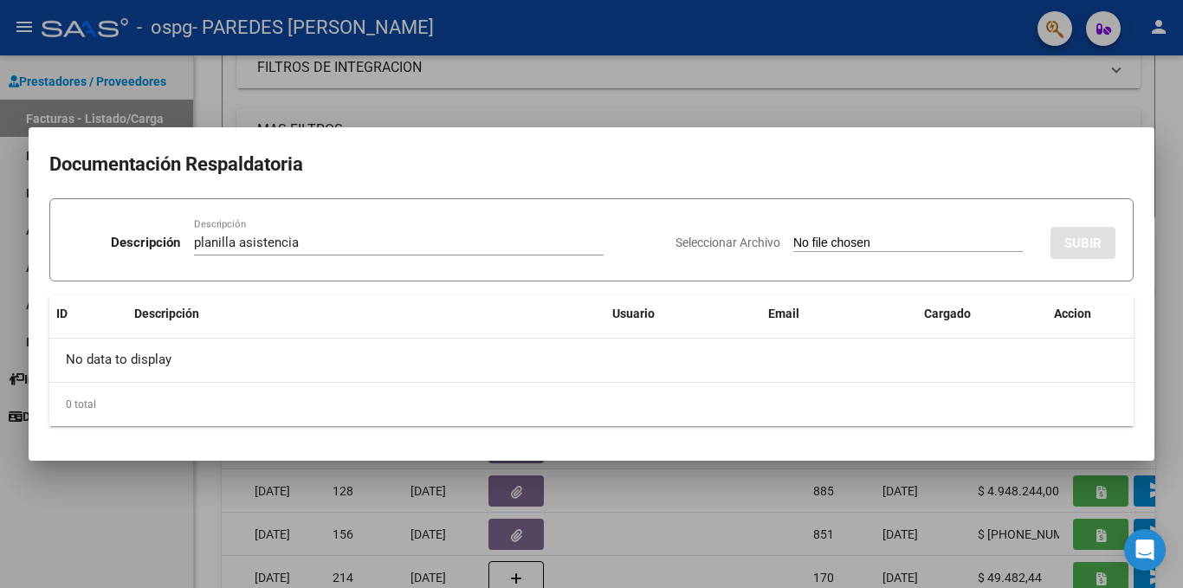
type input "C:\fakepath\Cristal julio.pdf"
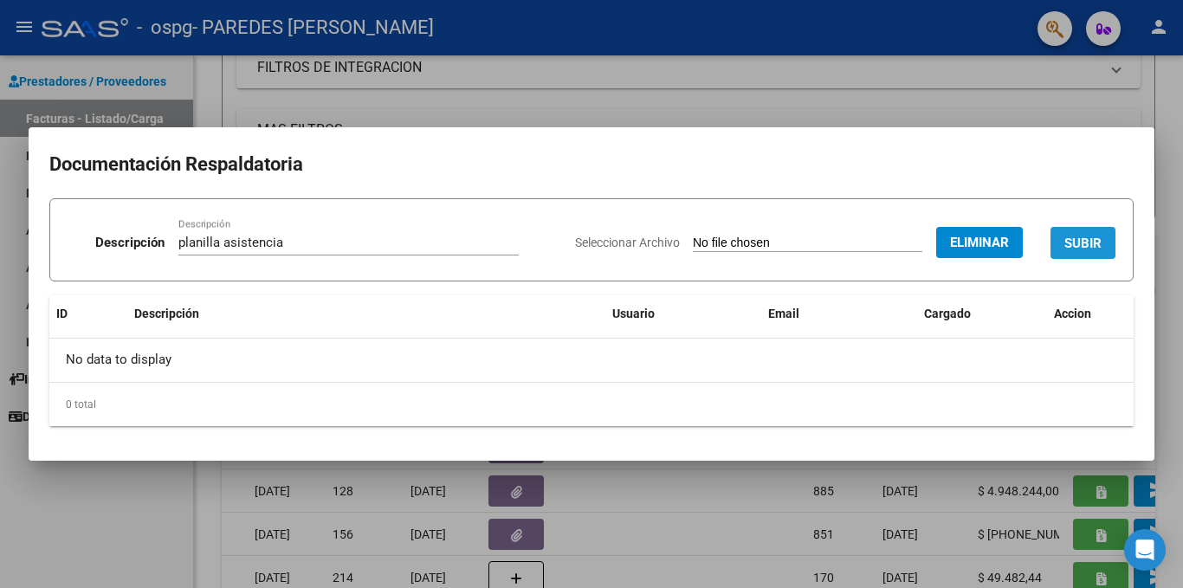
click at [1089, 249] on span "SUBIR" at bounding box center [1082, 244] width 37 height 16
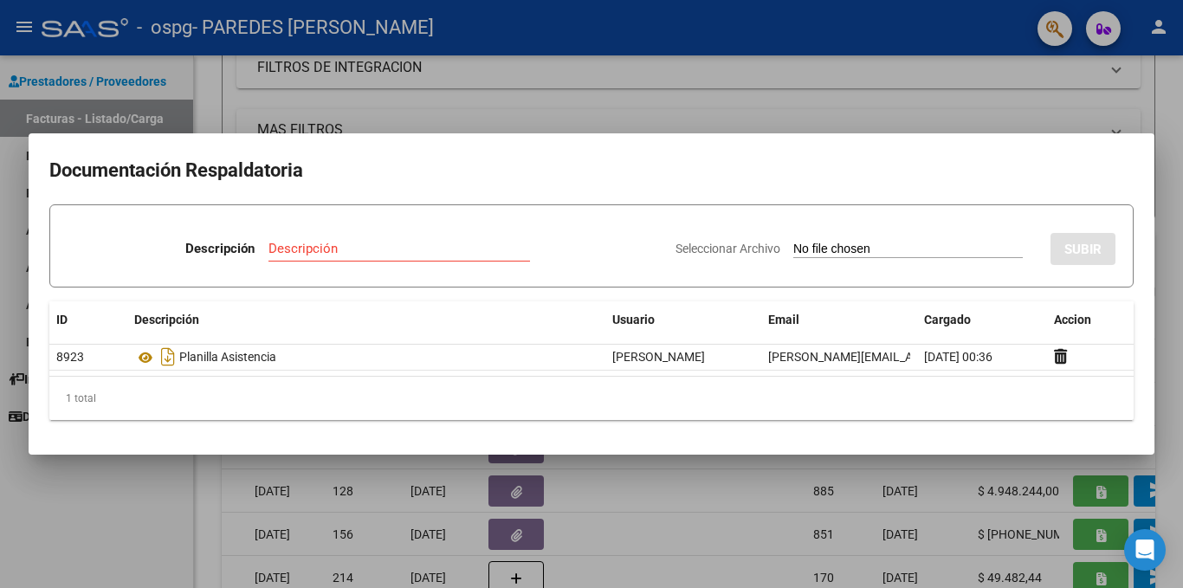
drag, startPoint x: 719, startPoint y: 132, endPoint x: 733, endPoint y: 128, distance: 15.3
click at [721, 133] on mat-dialog-container "Documentación Respaldatoria Descripción Descripción Seleccionar Archivo SUBIR I…" at bounding box center [592, 293] width 1126 height 321
click at [869, 126] on div at bounding box center [591, 294] width 1183 height 588
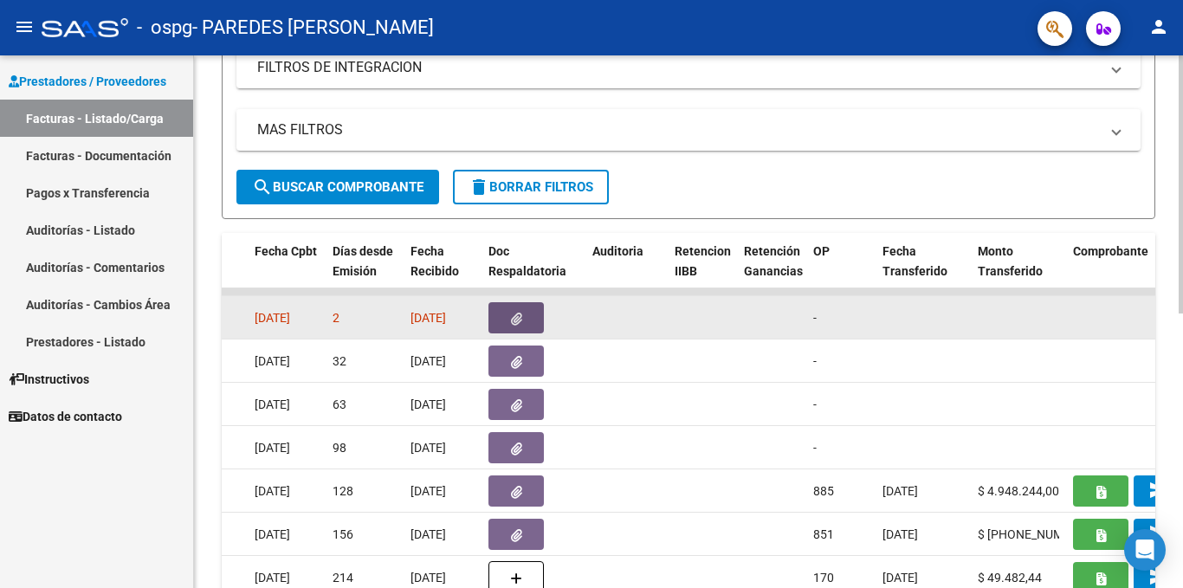
click at [532, 316] on button "button" at bounding box center [515, 317] width 55 height 31
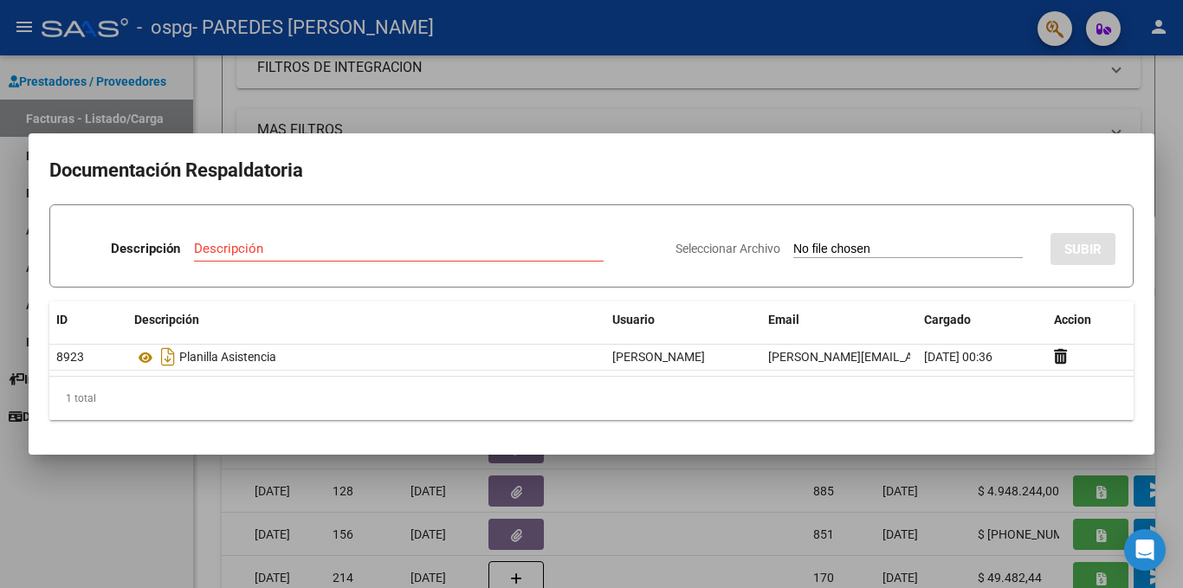
click at [892, 94] on div at bounding box center [591, 294] width 1183 height 588
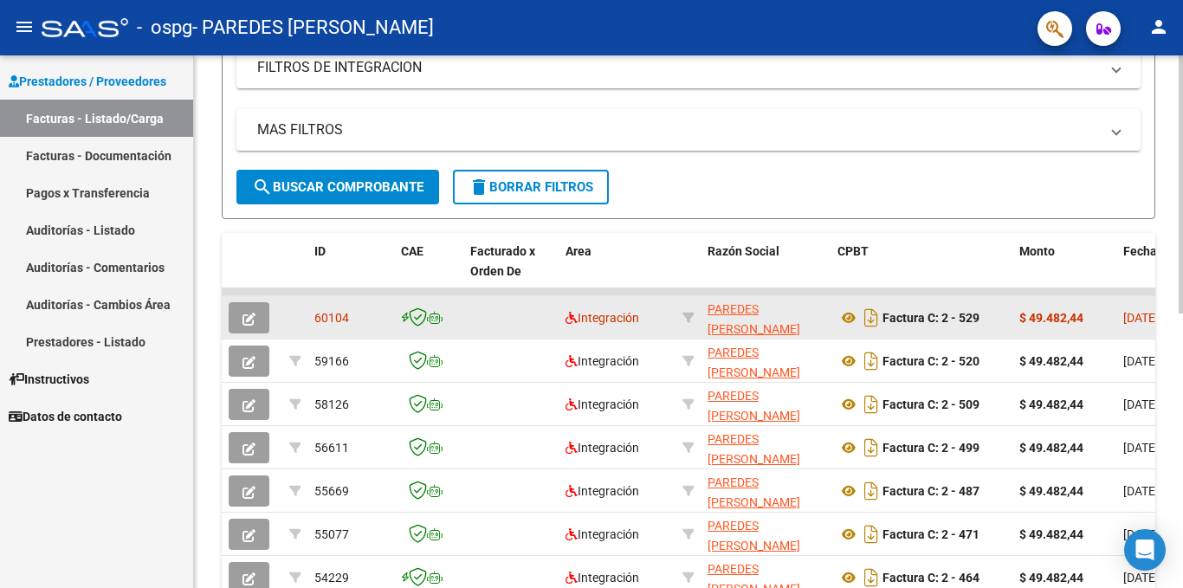
click at [318, 317] on span "60104" at bounding box center [331, 318] width 35 height 14
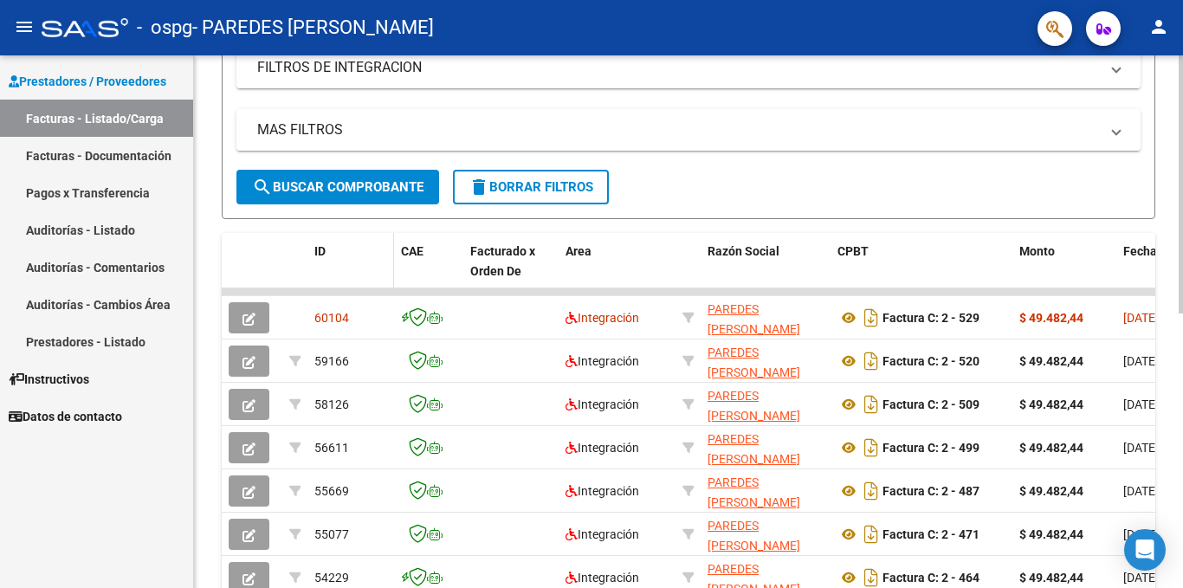
click at [320, 252] on span "ID" at bounding box center [319, 251] width 11 height 14
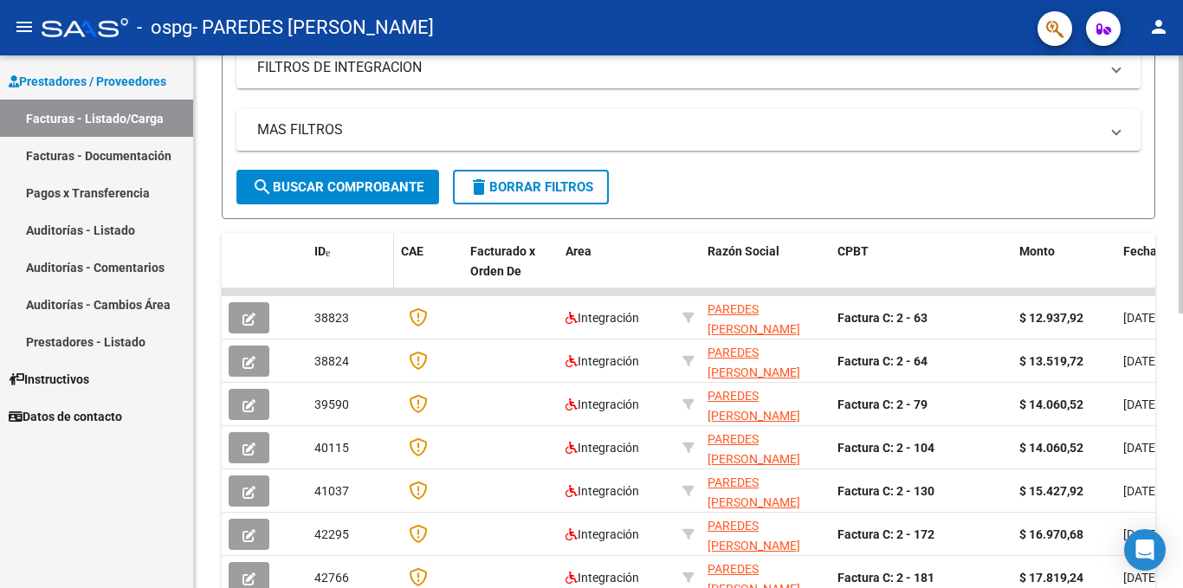
click at [329, 252] on span at bounding box center [328, 253] width 4 height 10
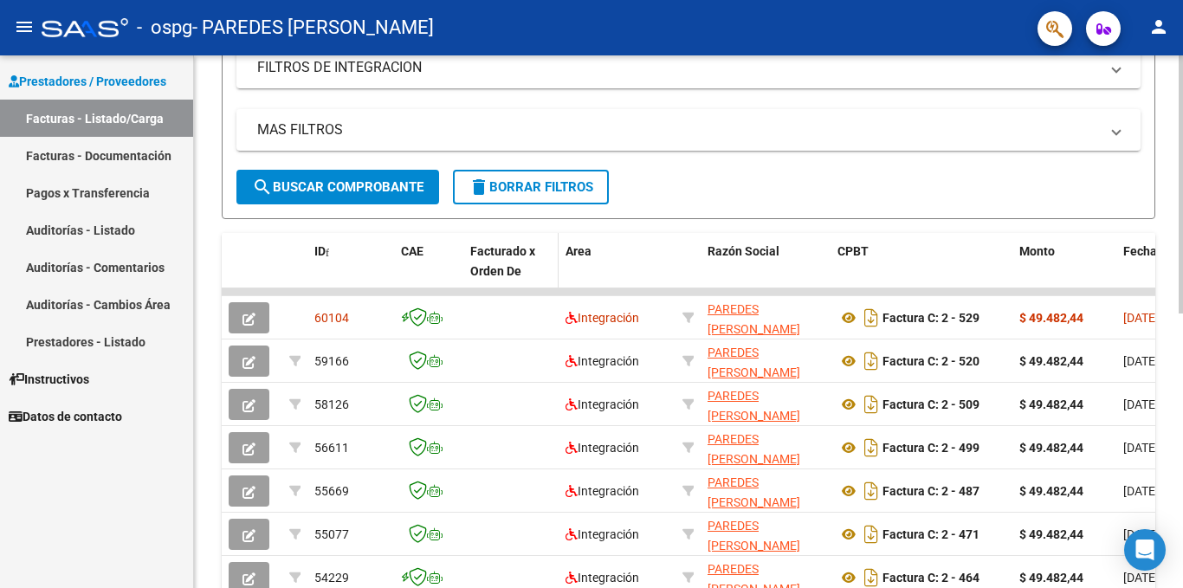
click at [510, 254] on span "Facturado x Orden De" at bounding box center [502, 261] width 65 height 34
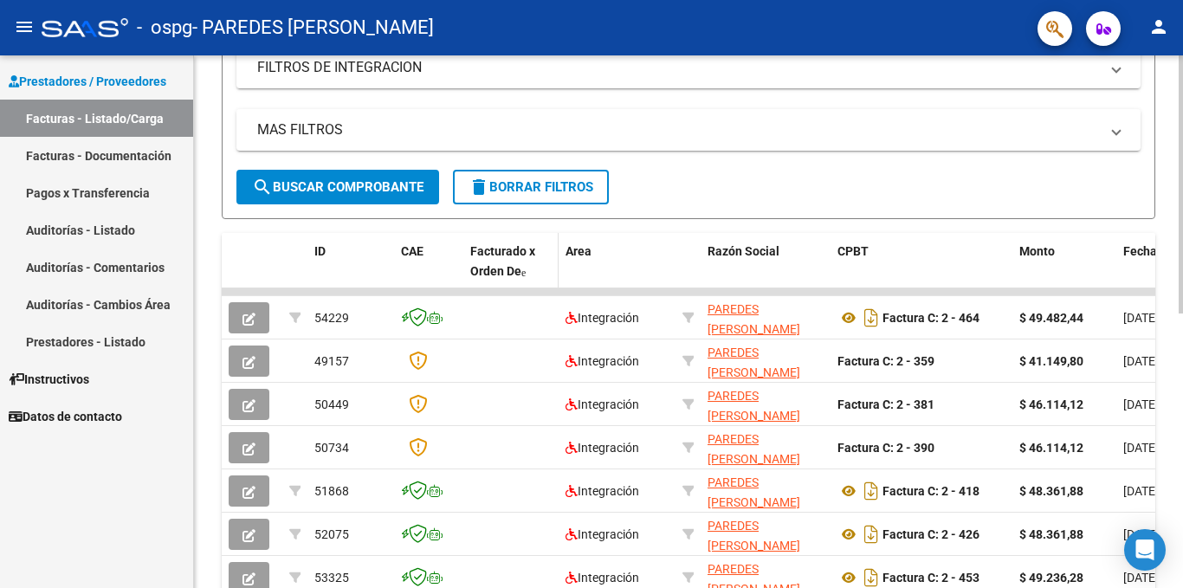
click at [533, 250] on span "Facturado x Orden De" at bounding box center [502, 261] width 65 height 34
click at [525, 269] on span at bounding box center [522, 273] width 3 height 10
click at [528, 250] on span "Facturado x Orden De" at bounding box center [502, 261] width 65 height 34
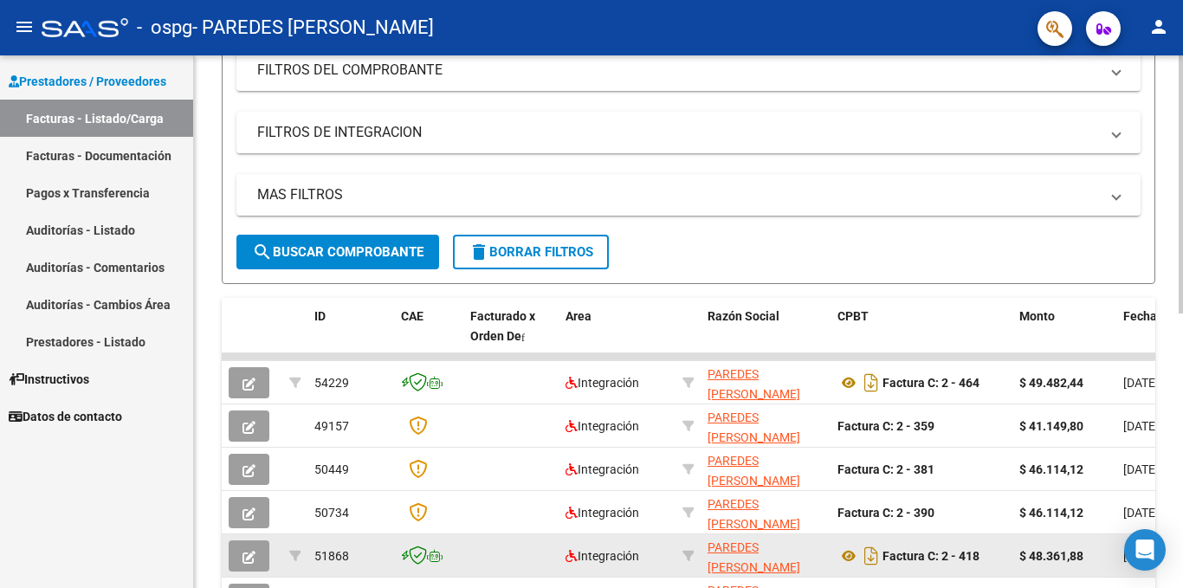
scroll to position [0, 0]
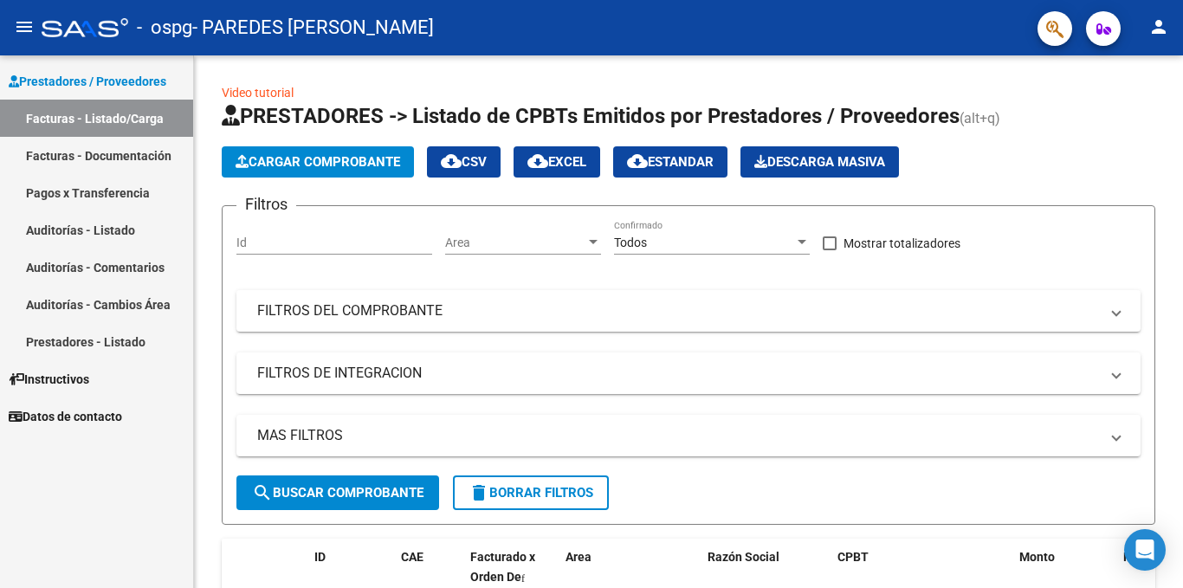
click at [83, 116] on link "Facturas - Listado/Carga" at bounding box center [96, 118] width 193 height 37
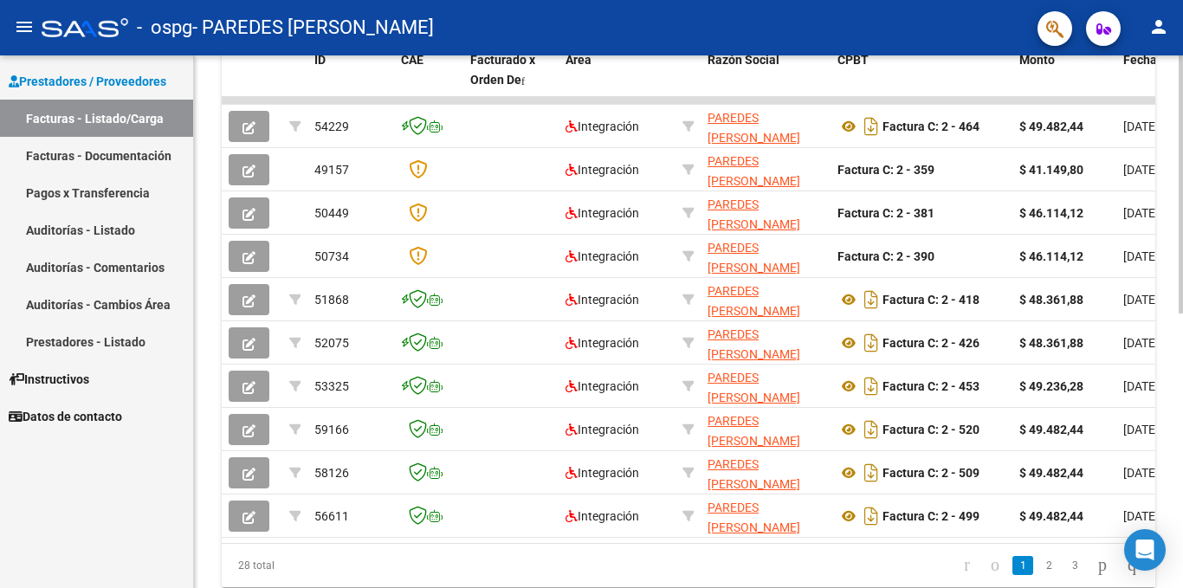
scroll to position [219, 0]
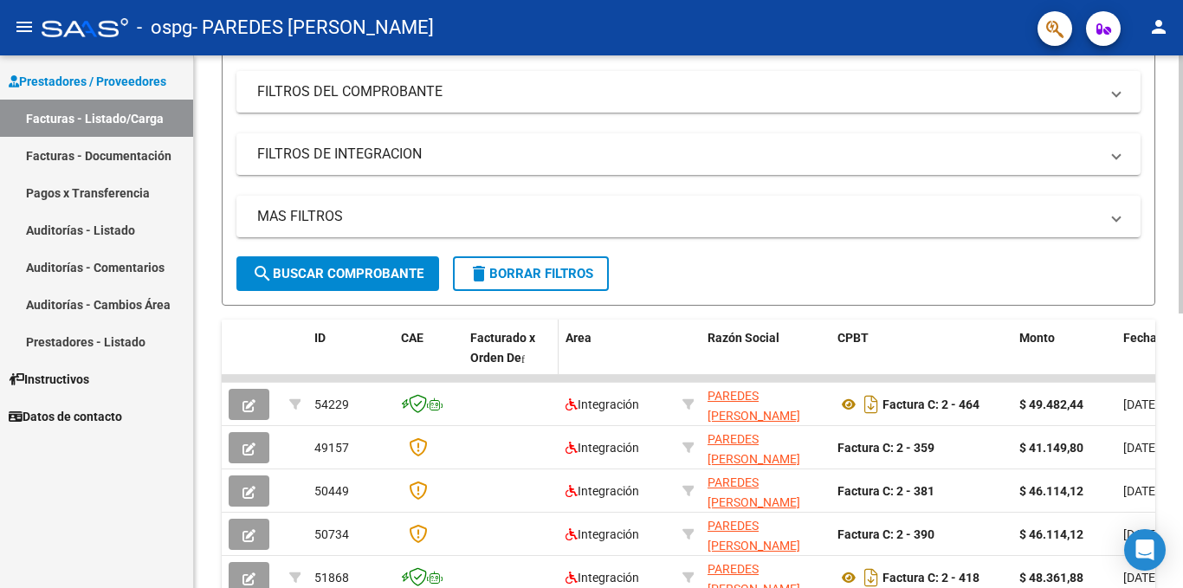
click at [525, 349] on div "Facturado x Orden De" at bounding box center [510, 348] width 81 height 40
click at [525, 365] on span at bounding box center [522, 359] width 3 height 10
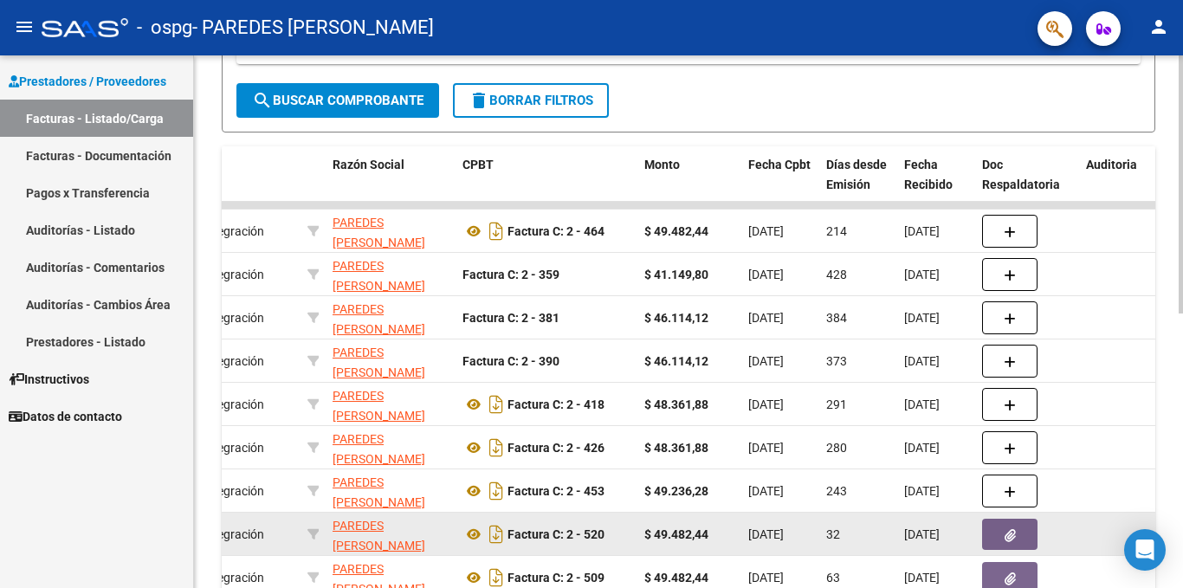
scroll to position [565, 0]
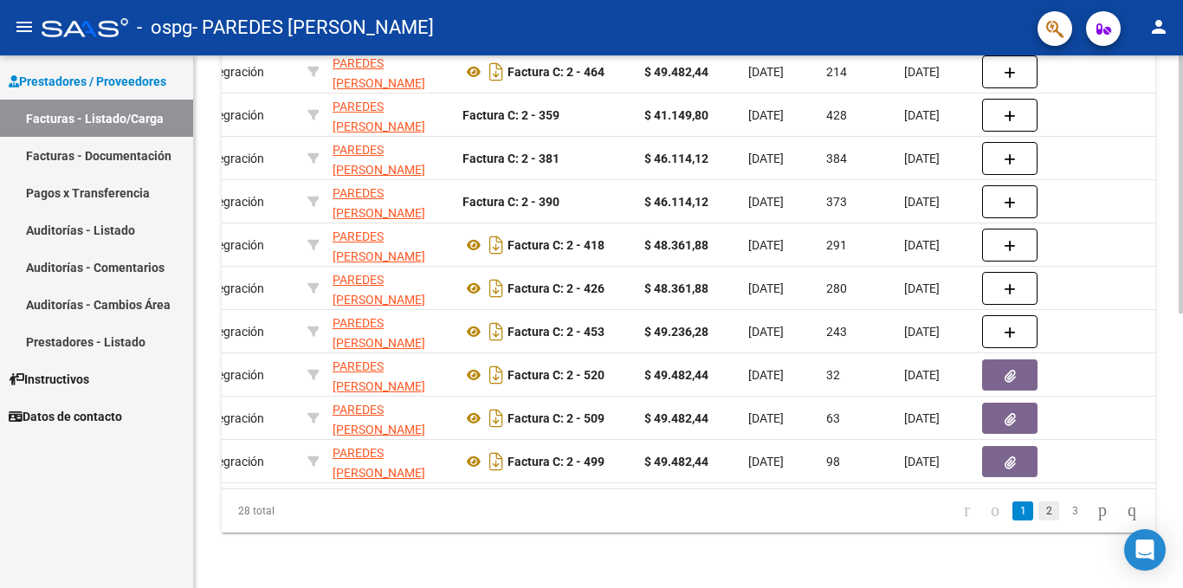
click at [1038, 510] on link "2" at bounding box center [1048, 510] width 21 height 19
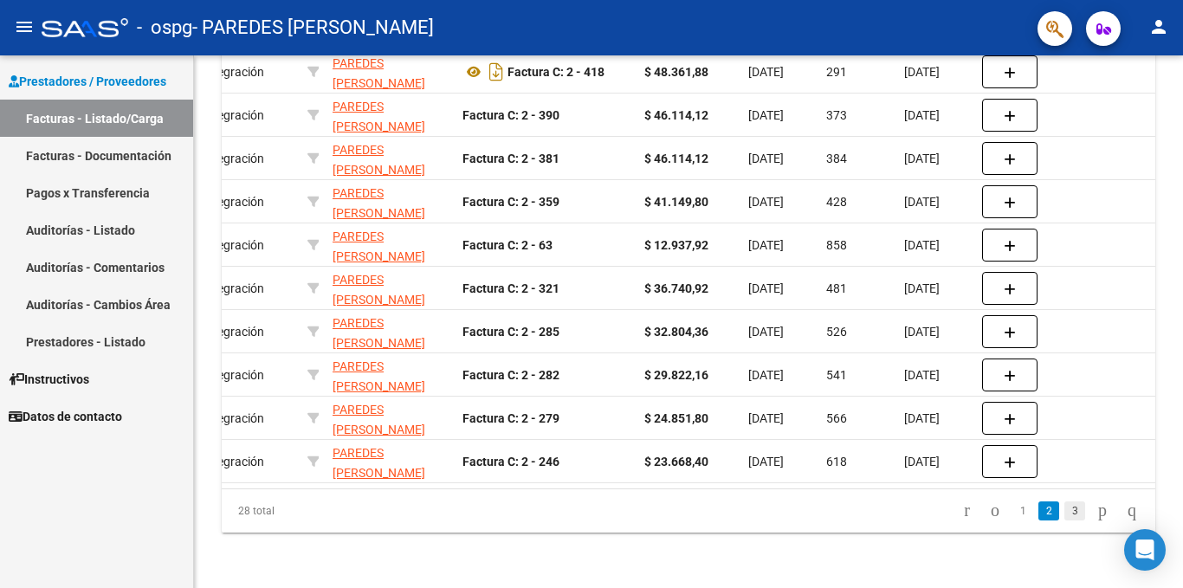
click at [1064, 514] on link "3" at bounding box center [1074, 510] width 21 height 19
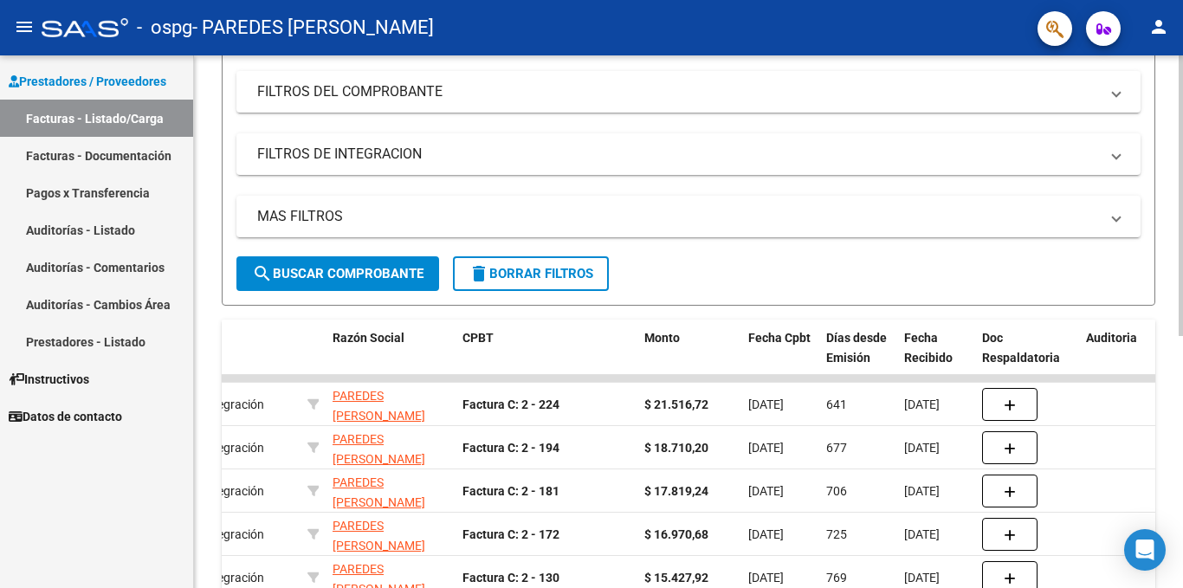
scroll to position [479, 0]
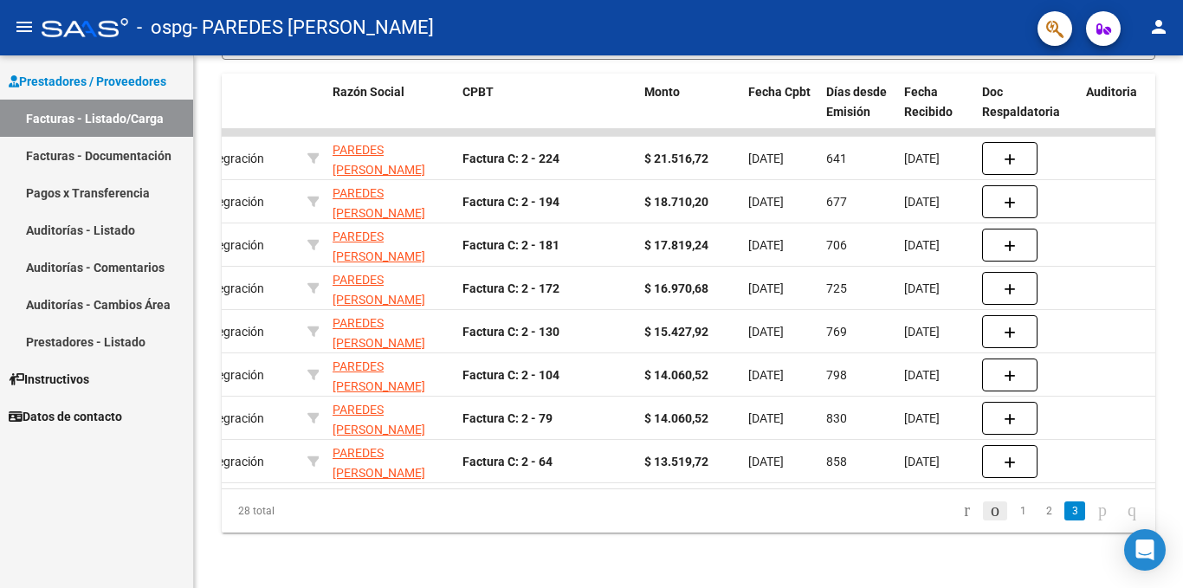
click at [988, 507] on icon "go to previous page" at bounding box center [995, 510] width 14 height 21
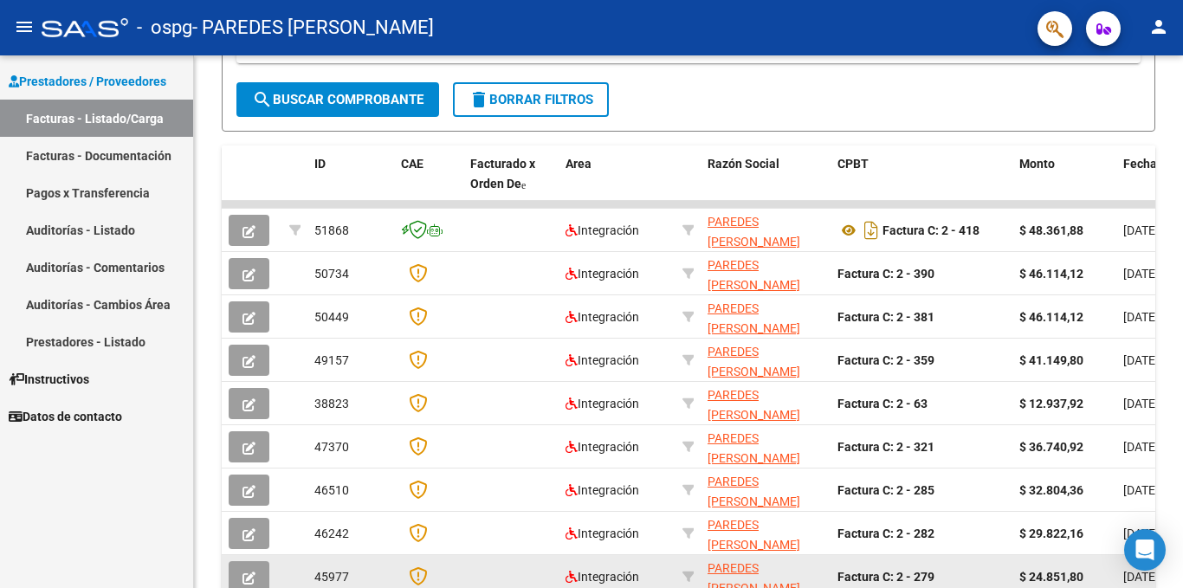
scroll to position [392, 0]
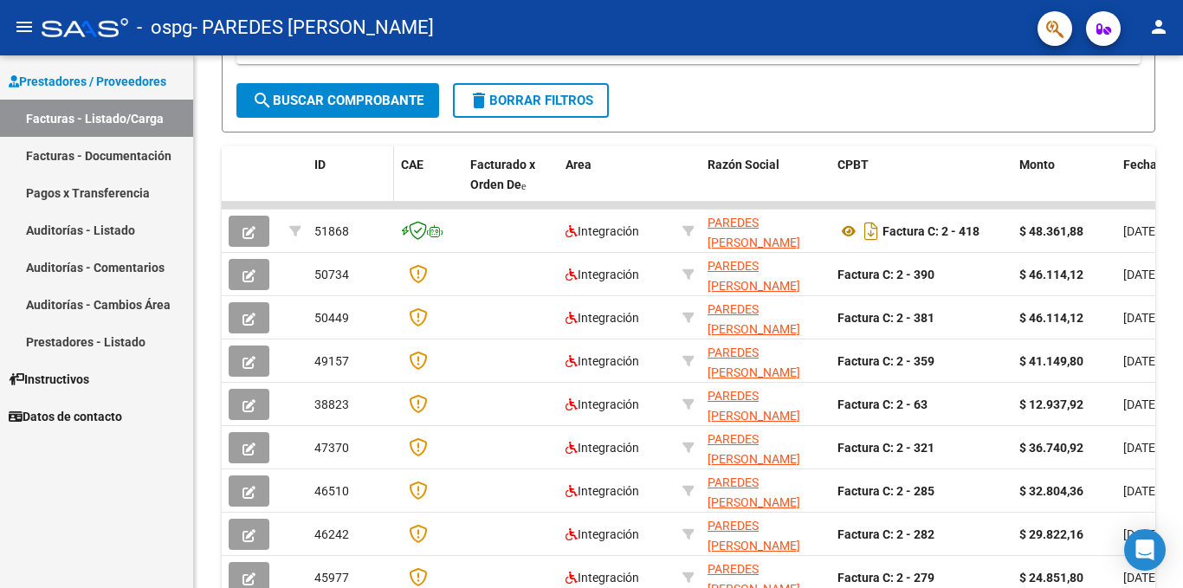
click at [324, 172] on div "ID" at bounding box center [350, 165] width 73 height 20
click at [312, 169] on datatable-header-cell "ID" at bounding box center [350, 184] width 87 height 76
click at [320, 162] on span "ID" at bounding box center [319, 165] width 11 height 14
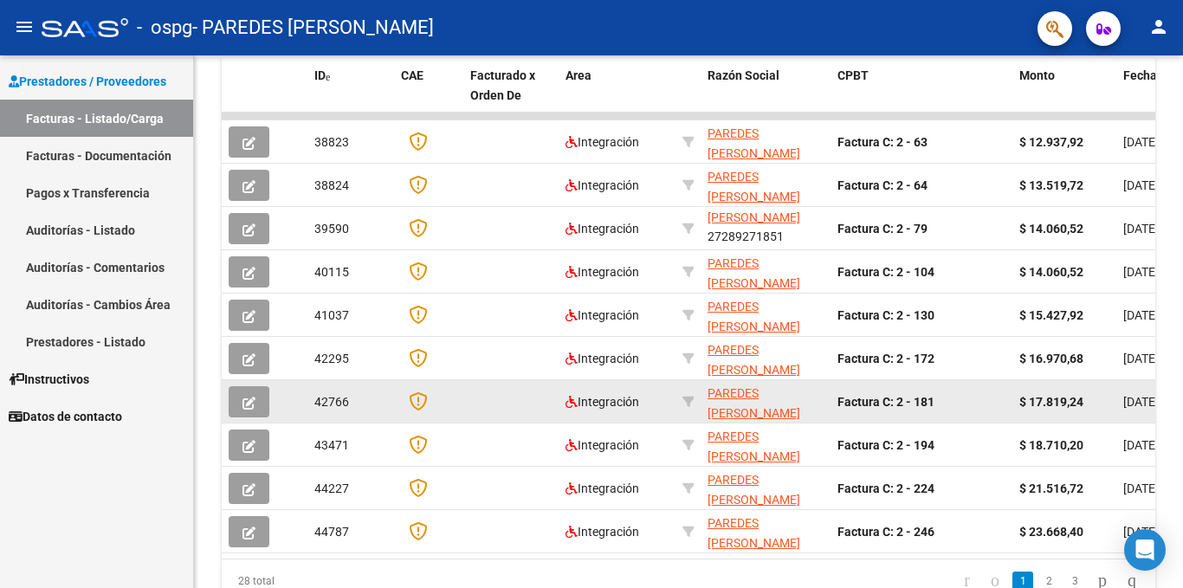
scroll to position [565, 0]
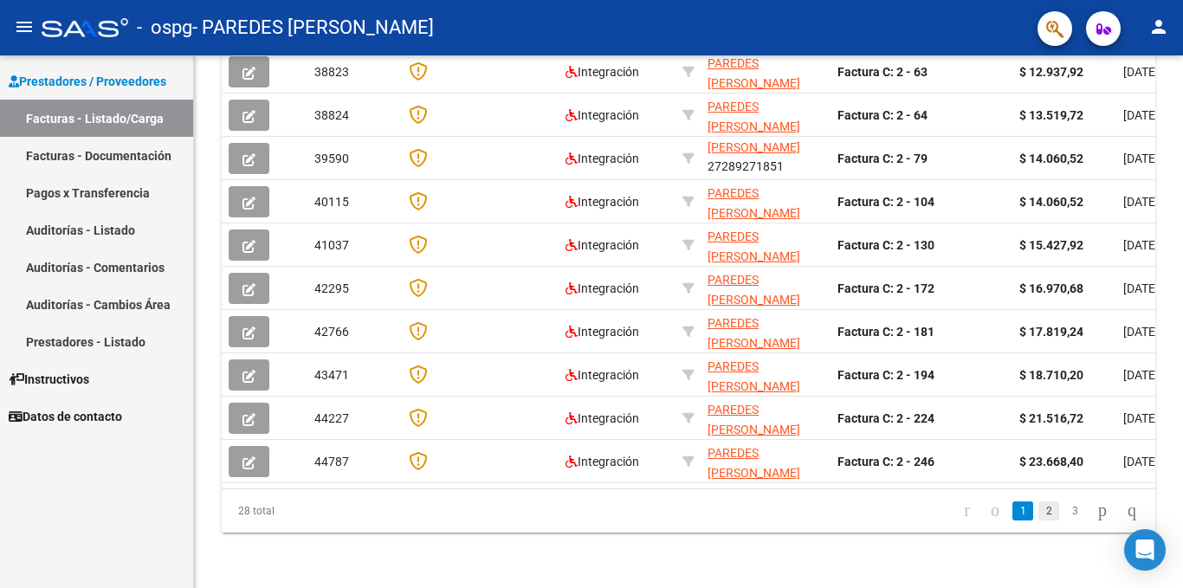
click at [1038, 507] on link "2" at bounding box center [1048, 510] width 21 height 19
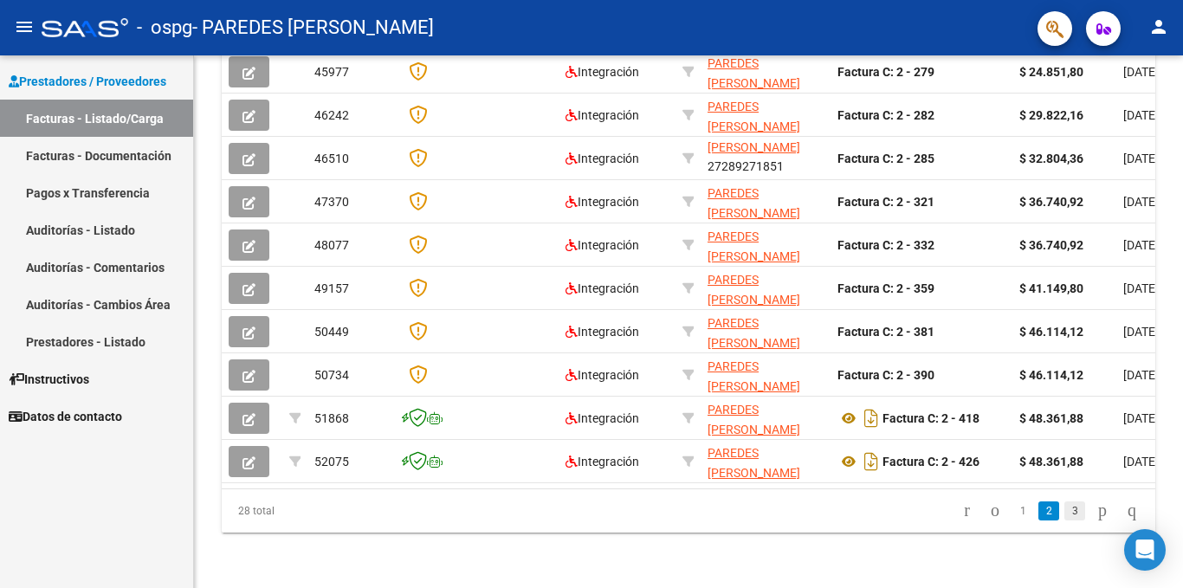
click at [1064, 513] on link "3" at bounding box center [1074, 510] width 21 height 19
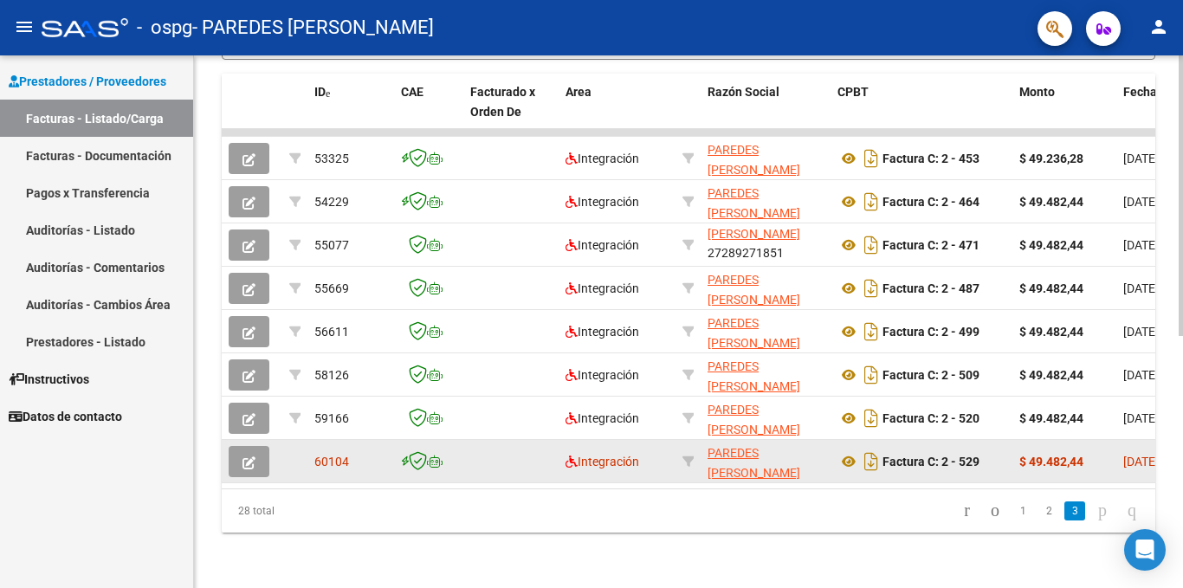
click at [1097, 452] on div "$ 49.482,44" at bounding box center [1064, 462] width 90 height 20
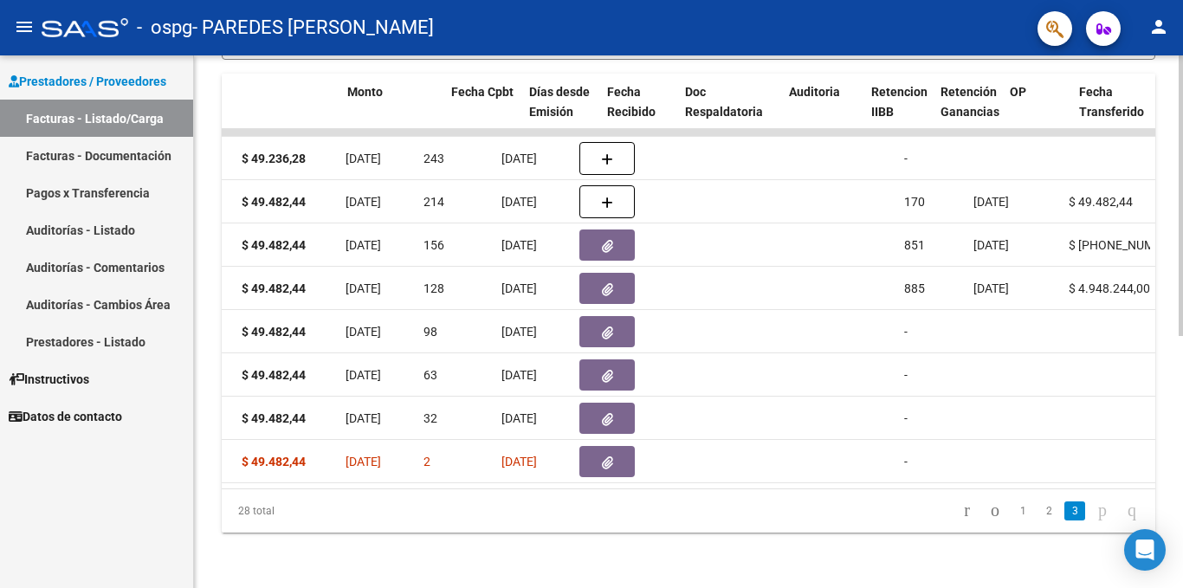
scroll to position [0, 669]
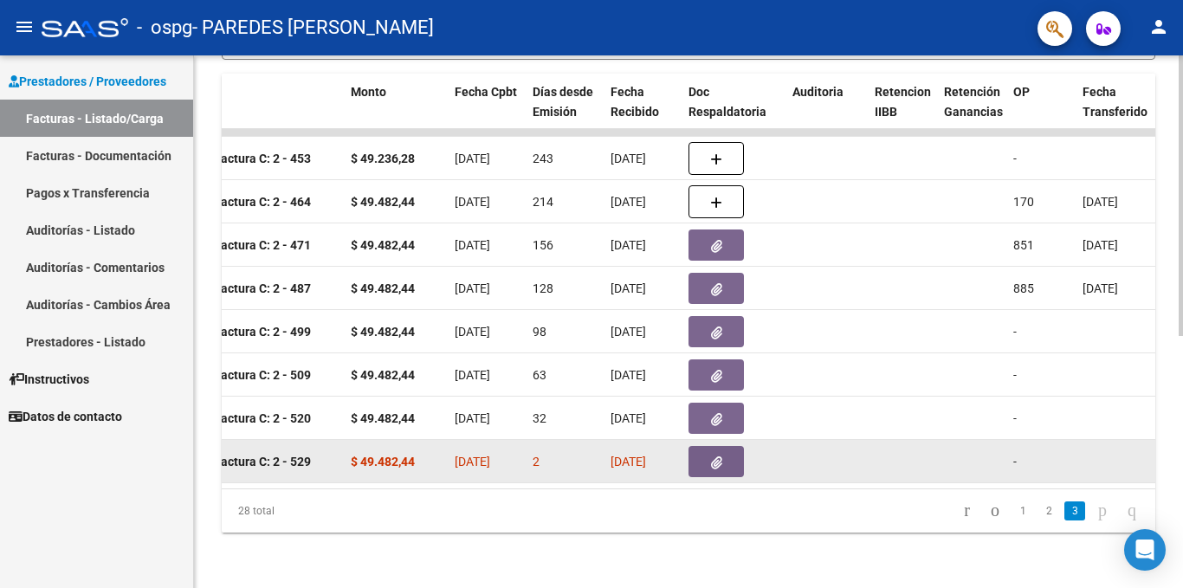
click at [629, 455] on span "[DATE]" at bounding box center [629, 462] width 36 height 14
click at [414, 455] on strong "$ 49.482,44" at bounding box center [383, 462] width 64 height 14
click at [707, 448] on button "button" at bounding box center [715, 461] width 55 height 31
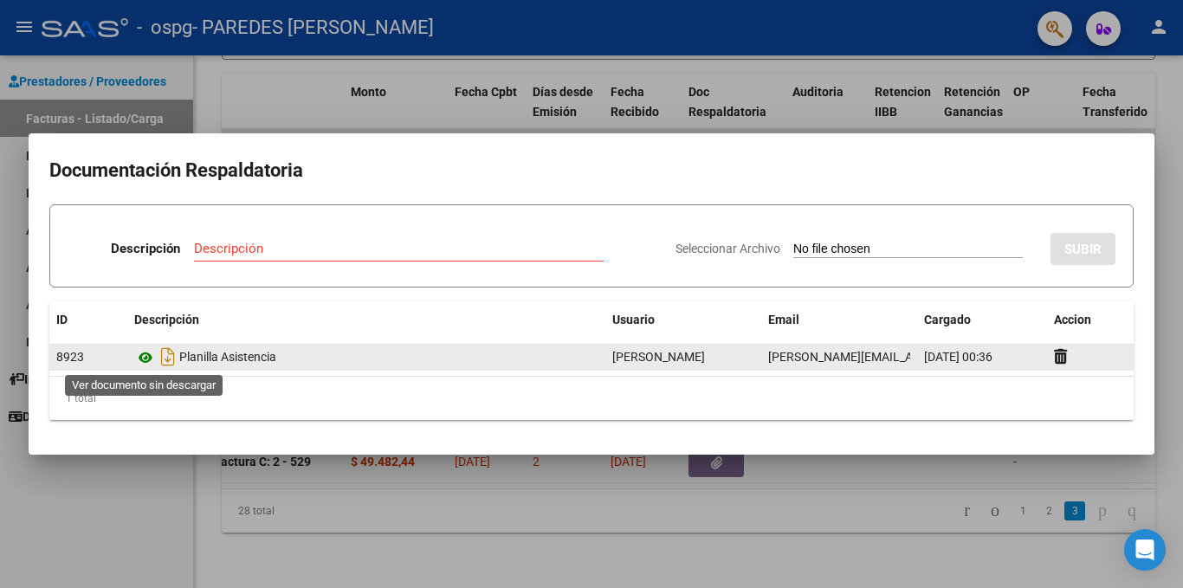
click at [140, 359] on icon at bounding box center [145, 357] width 23 height 21
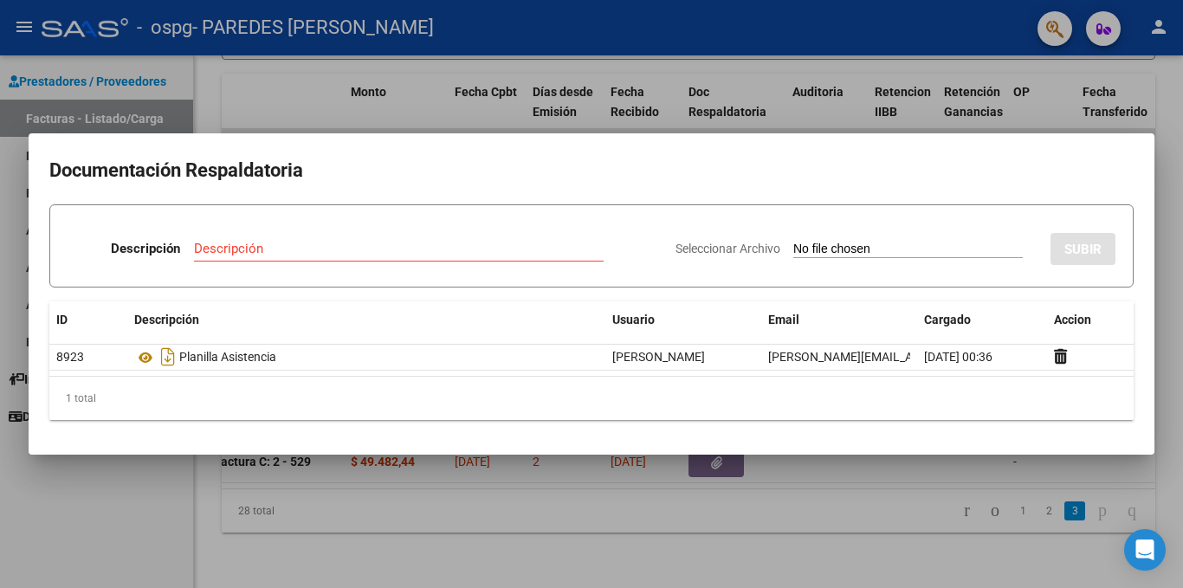
click at [556, 155] on h2 "Documentación Respaldatoria" at bounding box center [591, 170] width 1084 height 33
click at [313, 105] on div at bounding box center [591, 294] width 1183 height 588
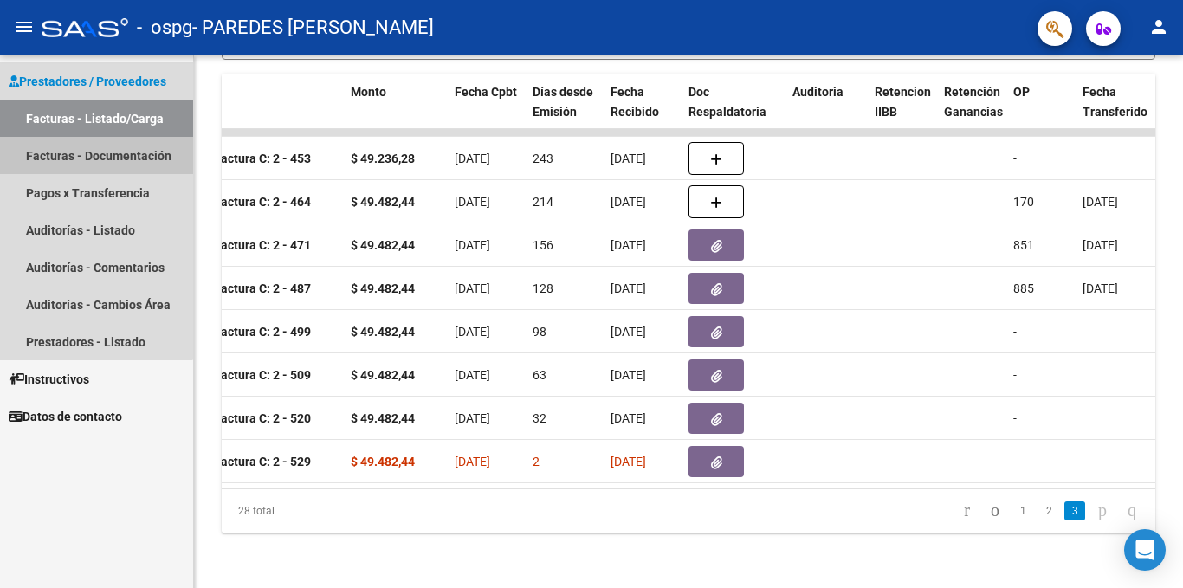
click at [48, 158] on link "Facturas - Documentación" at bounding box center [96, 155] width 193 height 37
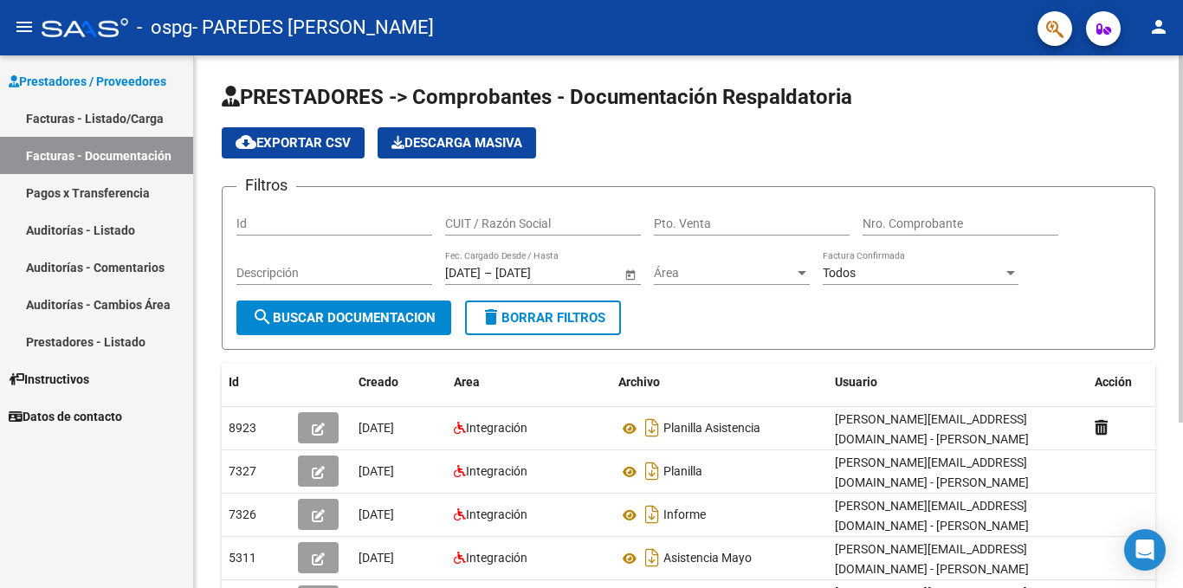
scroll to position [87, 0]
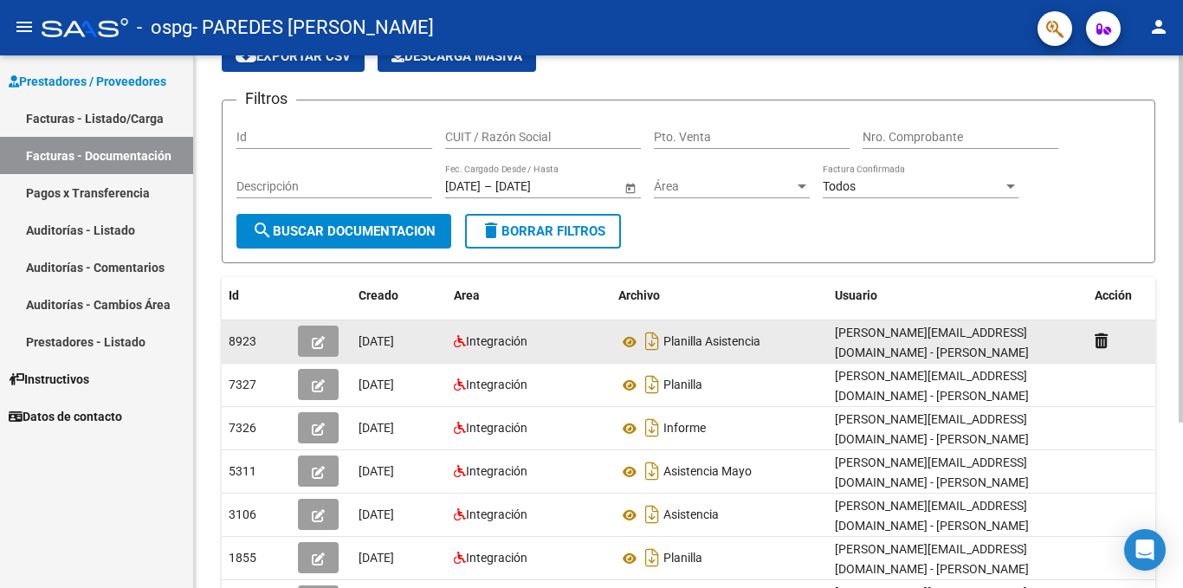
click at [309, 342] on button "button" at bounding box center [318, 341] width 41 height 31
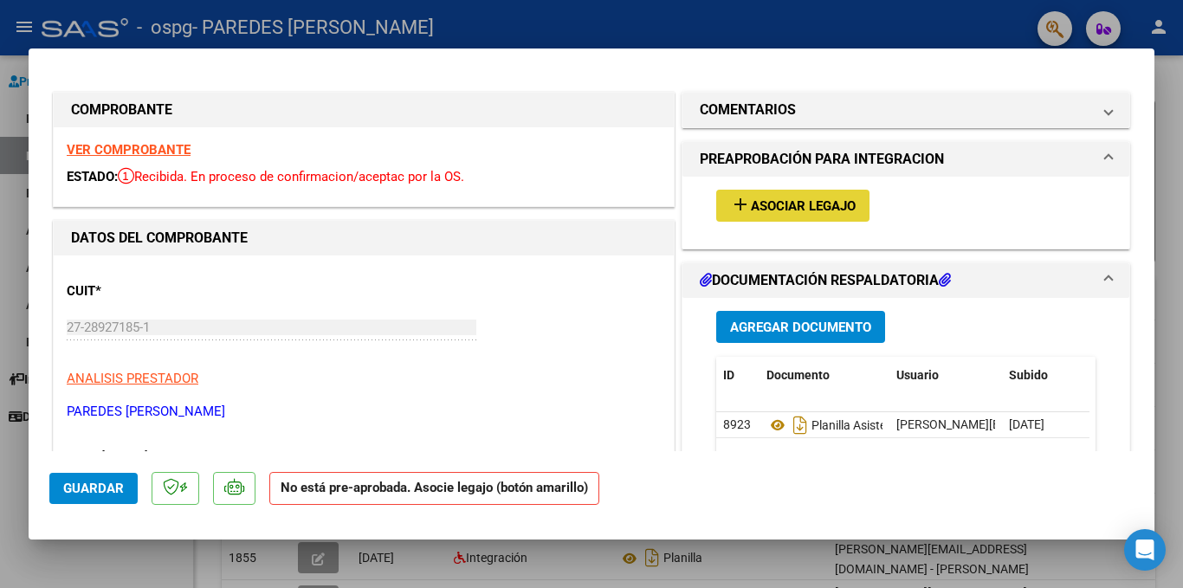
click at [751, 206] on span "Asociar Legajo" at bounding box center [803, 206] width 105 height 16
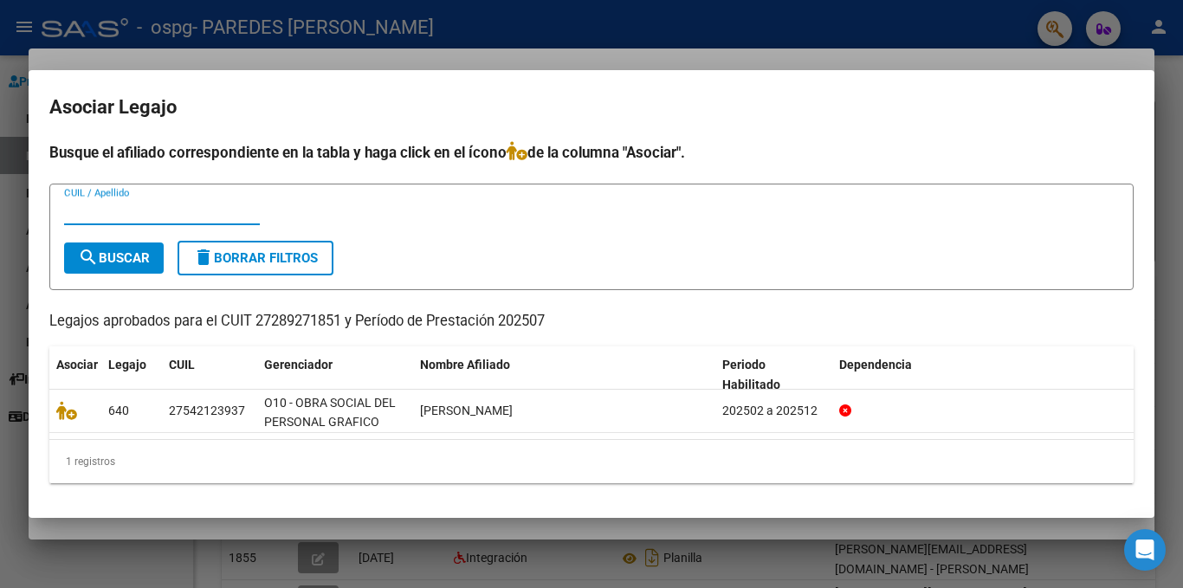
click at [117, 214] on input "CUIL / Apellido" at bounding box center [162, 212] width 196 height 16
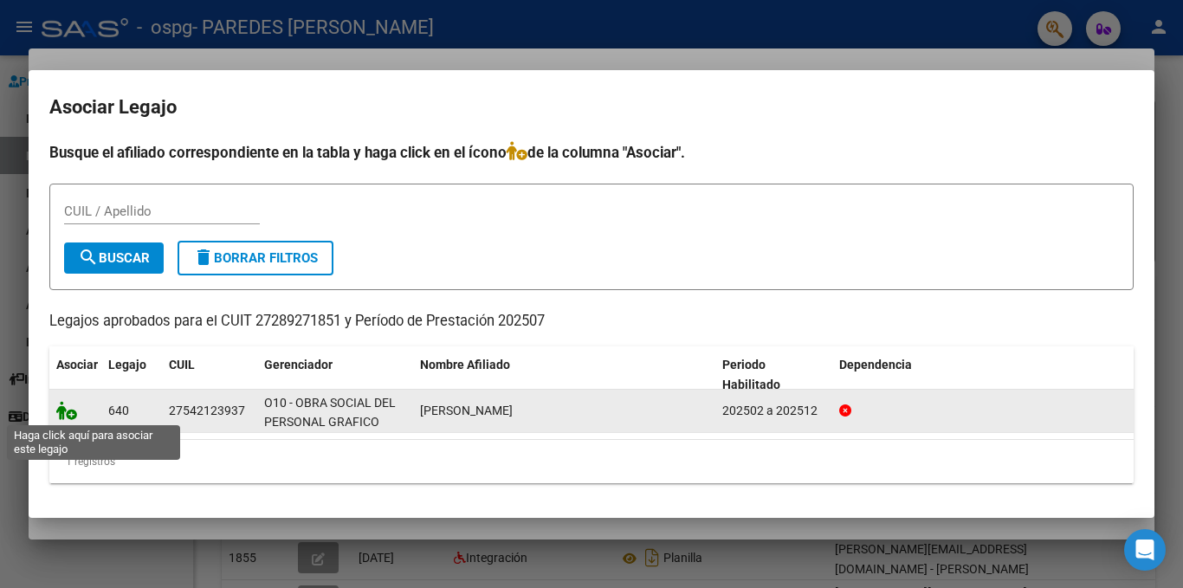
click at [73, 414] on icon at bounding box center [66, 410] width 21 height 19
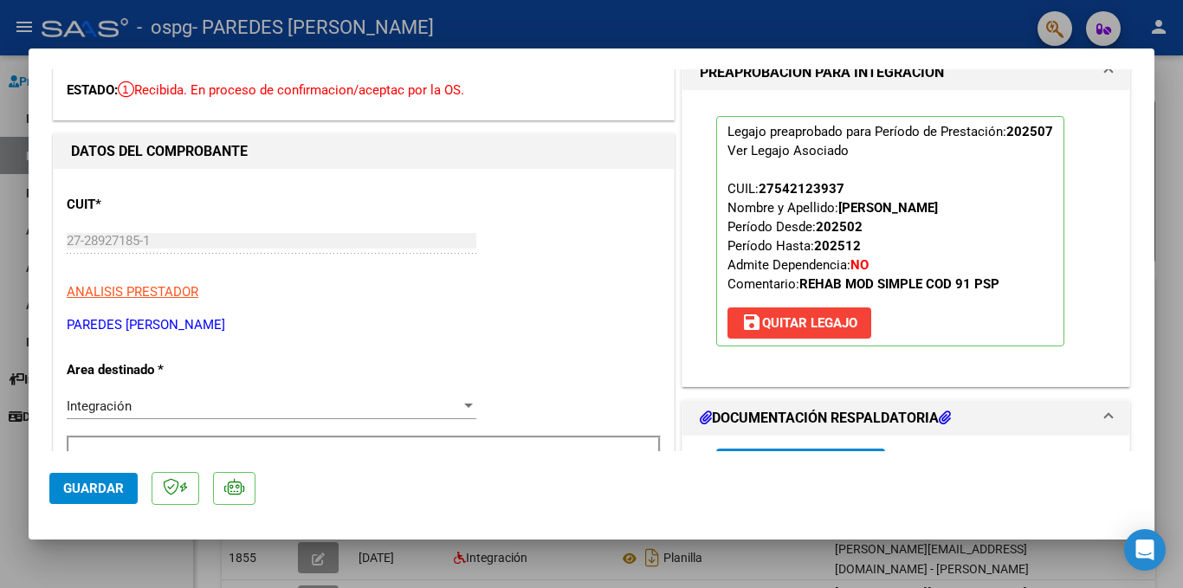
click at [94, 481] on span "Guardar" at bounding box center [93, 489] width 61 height 16
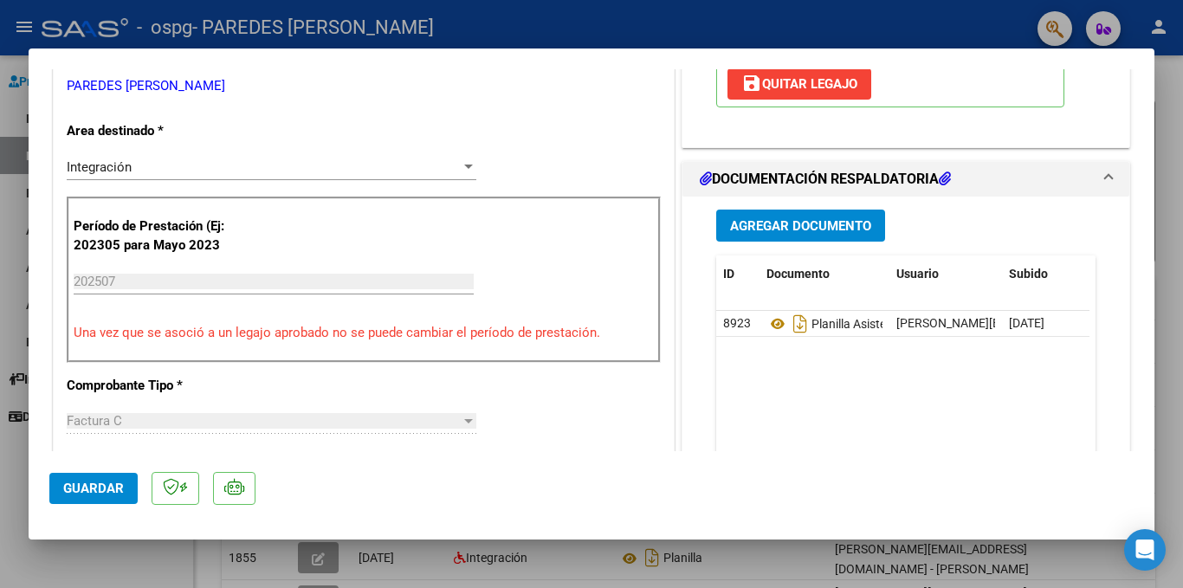
scroll to position [325, 0]
click at [9, 128] on div at bounding box center [591, 294] width 1183 height 588
